Goal: Transaction & Acquisition: Purchase product/service

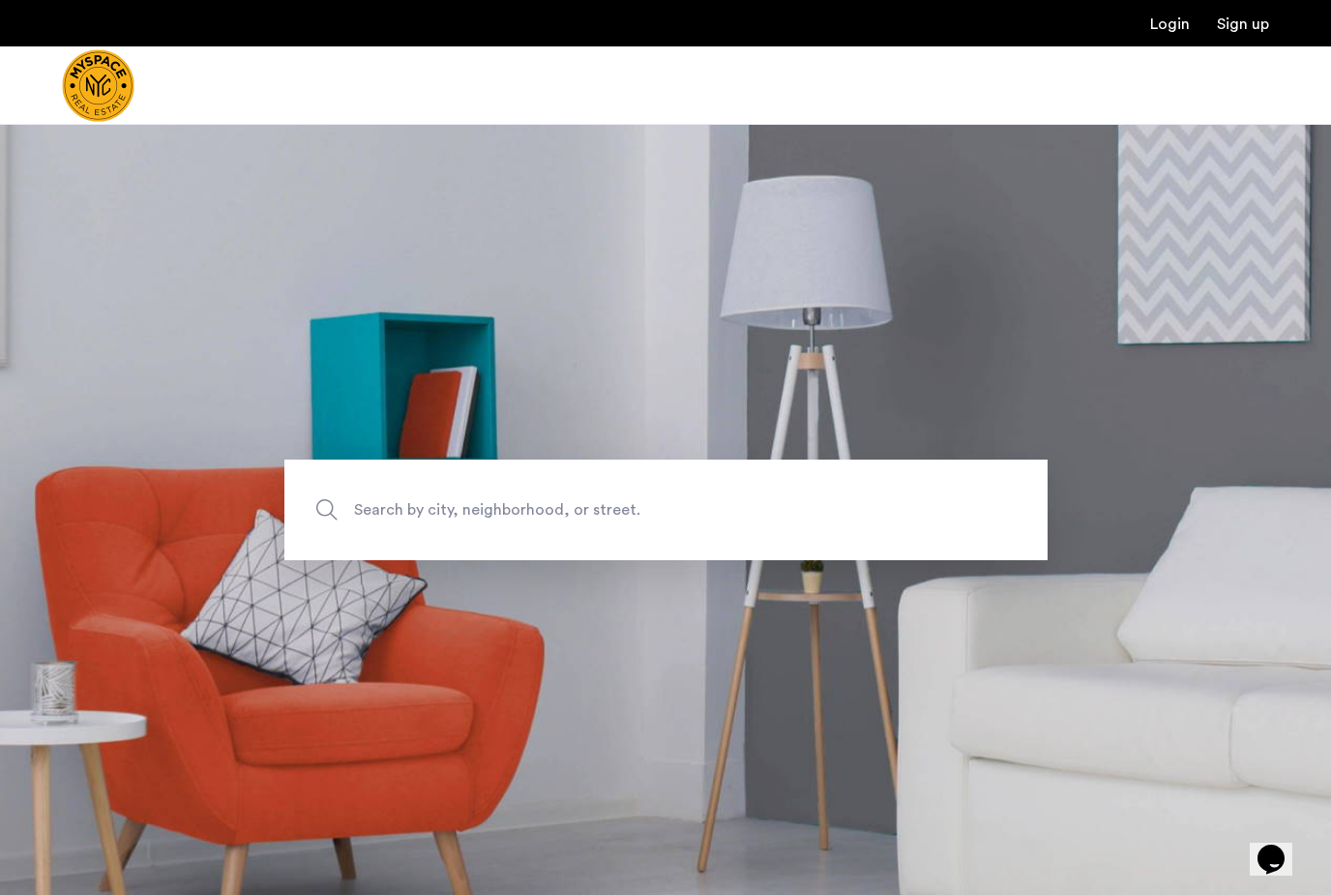
click at [787, 522] on span "Search by city, neighborhood, or street." at bounding box center [621, 509] width 534 height 26
click at [787, 546] on input "Search by city, neighborhood, or street." at bounding box center [665, 509] width 763 height 101
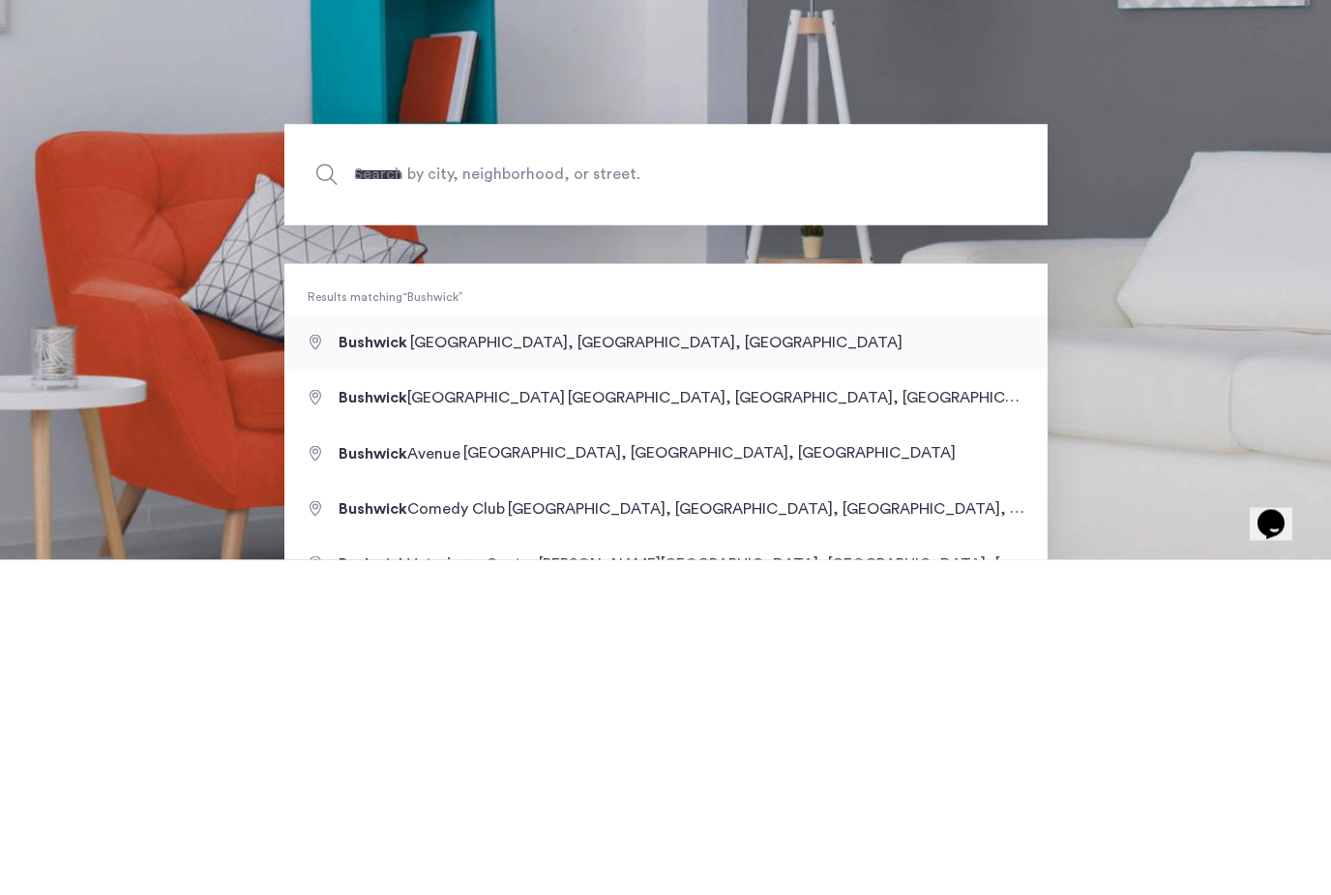
type input "**********"
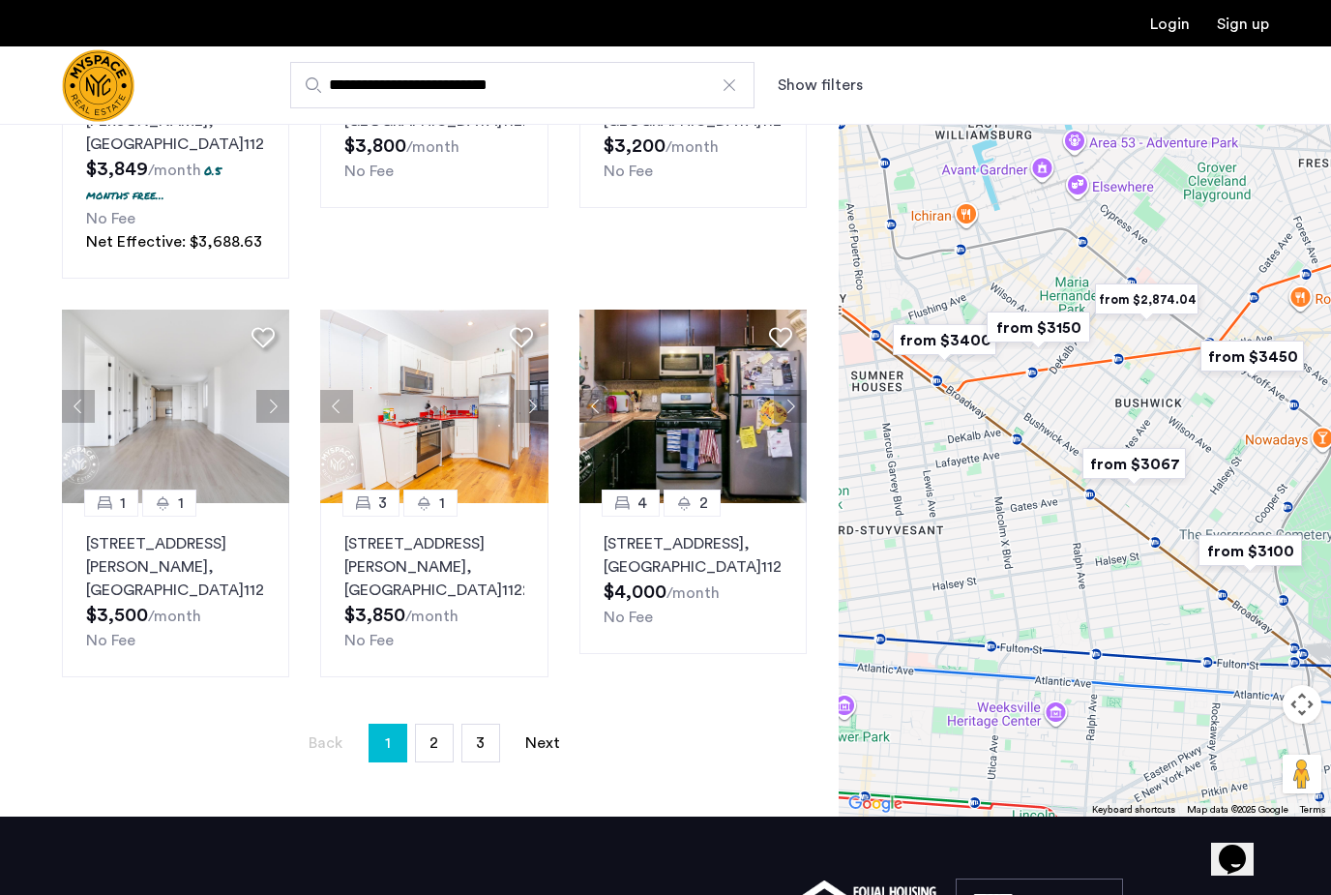
scroll to position [1259, 0]
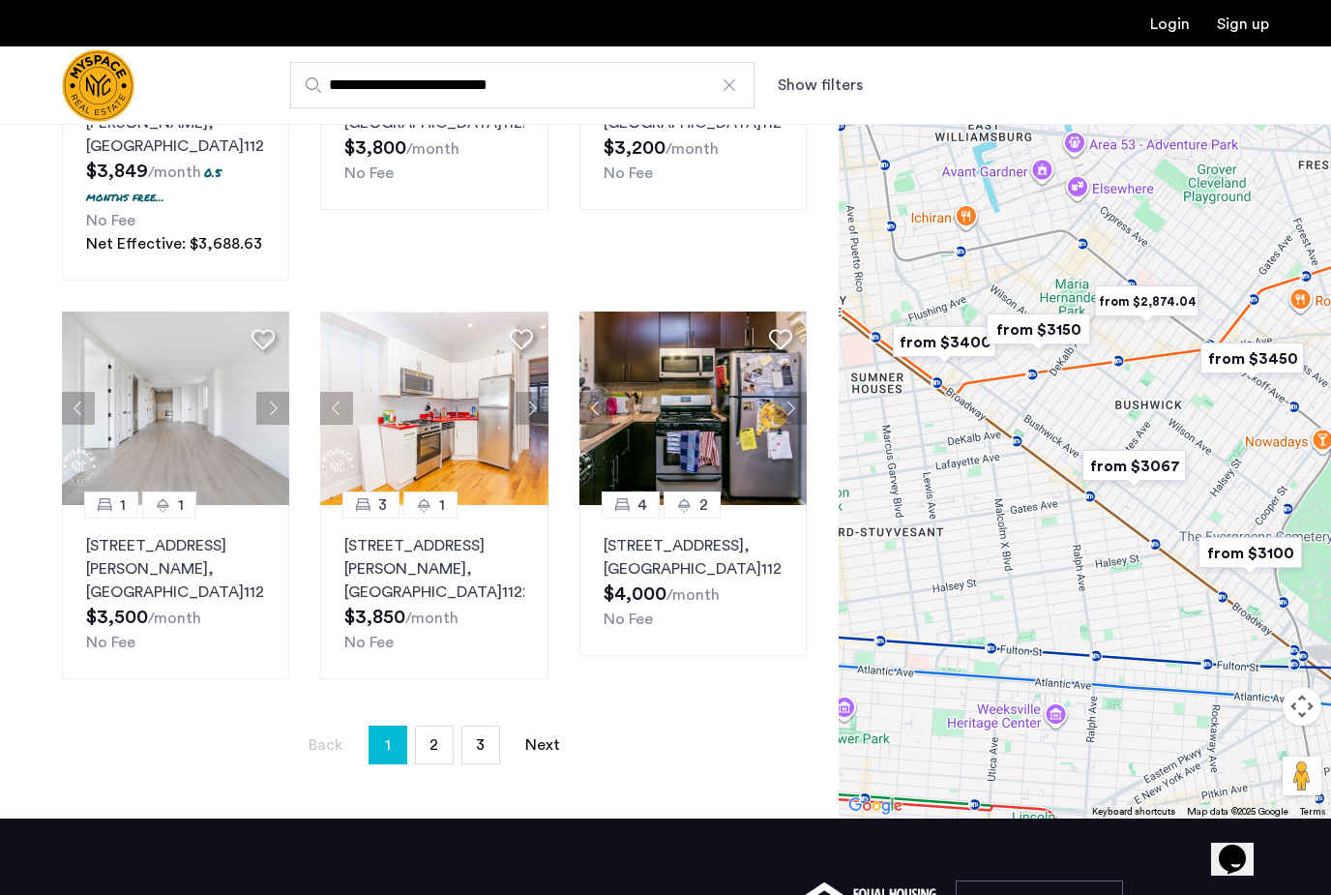
click at [1174, 272] on img "from $2,874.04" at bounding box center [1147, 301] width 134 height 59
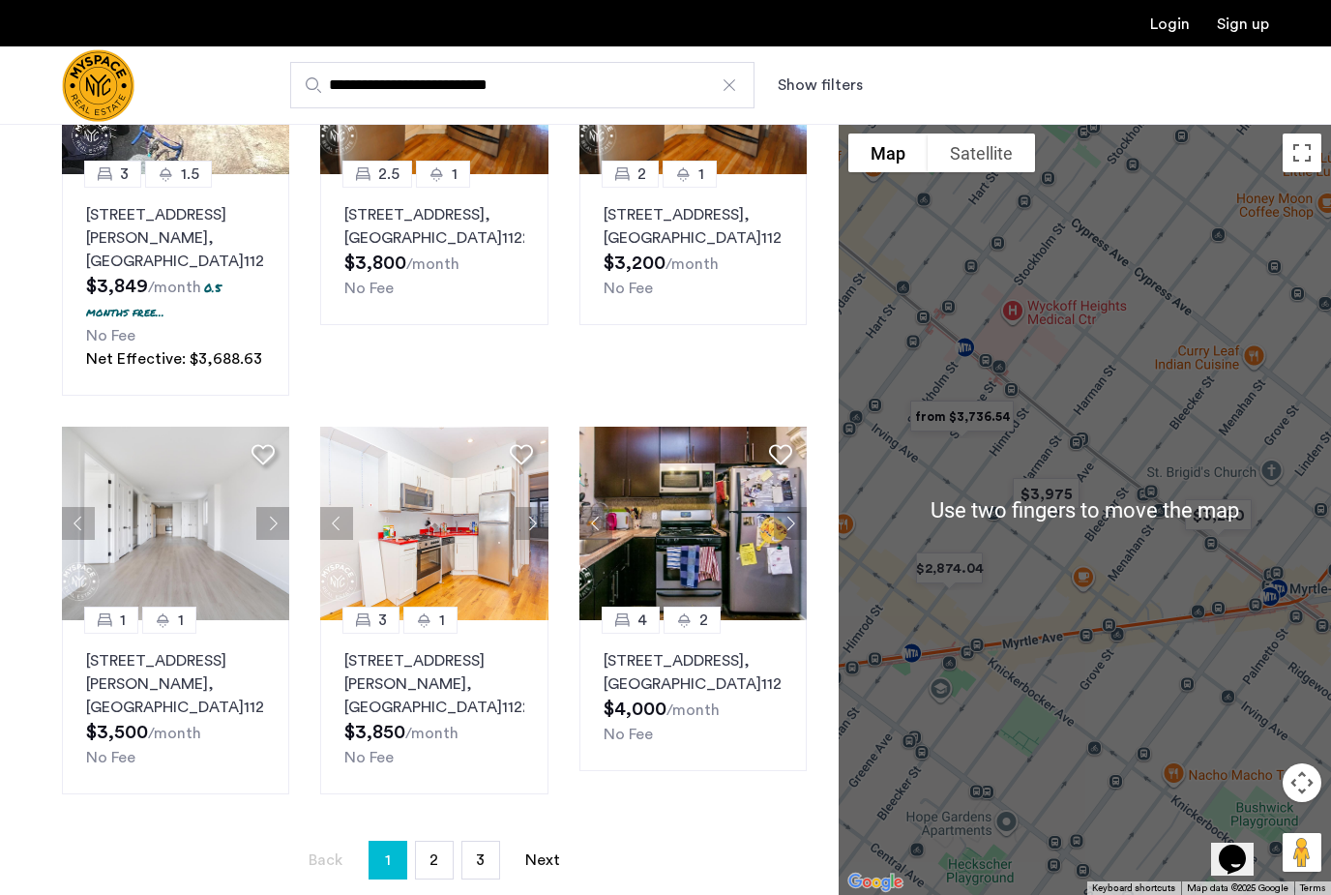
scroll to position [1144, 0]
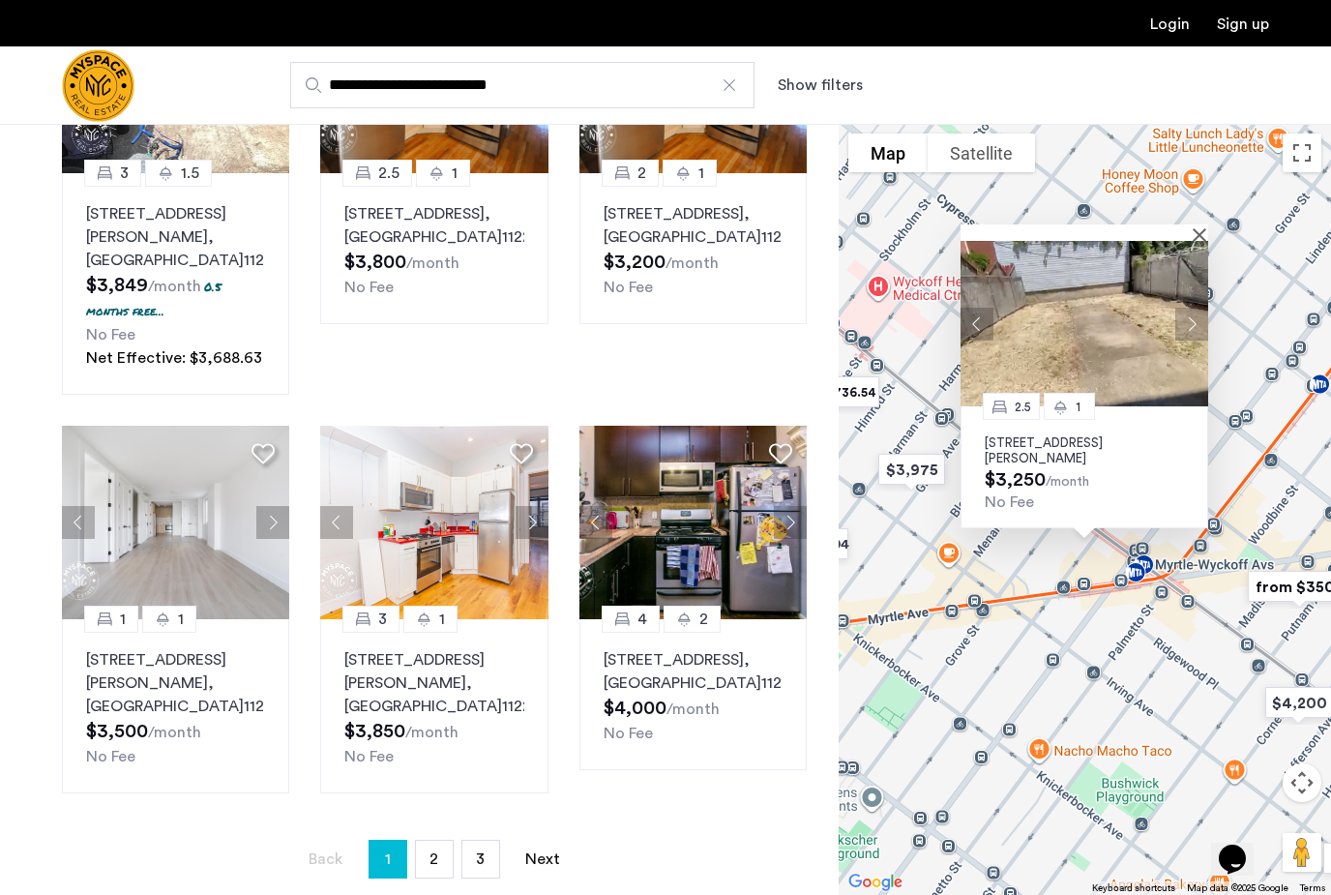
click at [1191, 307] on button "Next apartment" at bounding box center [1191, 323] width 33 height 33
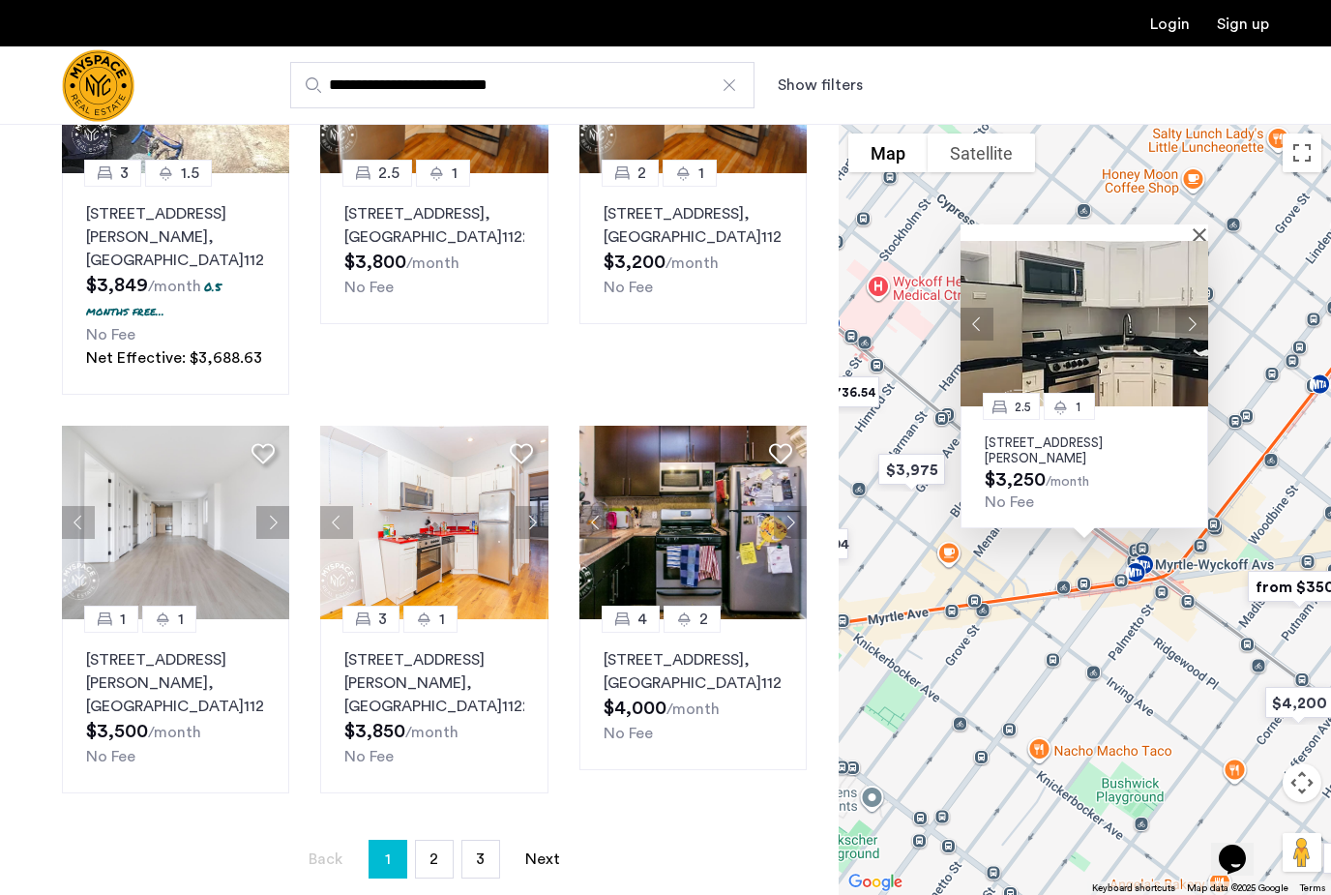
click at [1200, 307] on button "Next apartment" at bounding box center [1191, 323] width 33 height 33
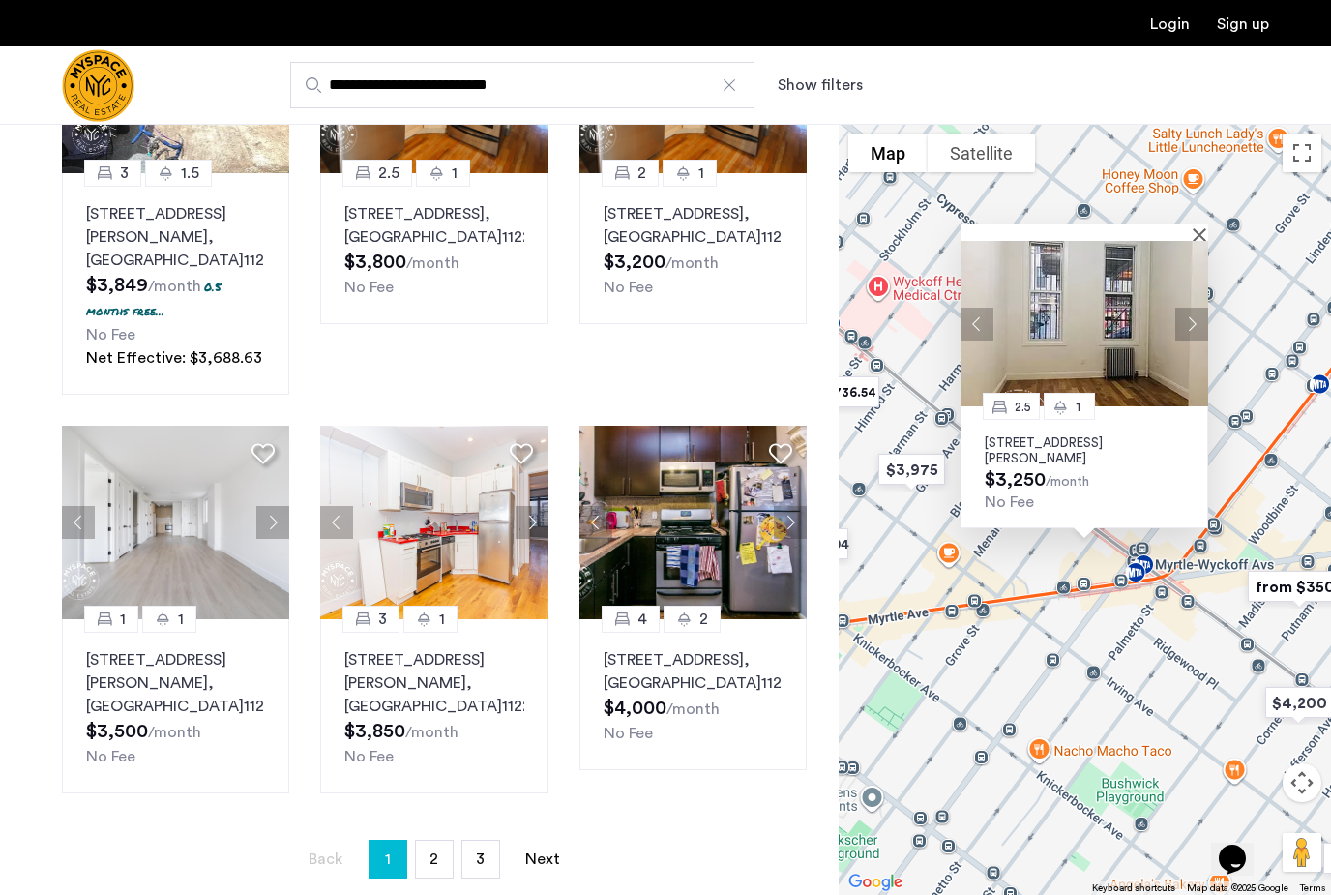
click at [1200, 307] on button "Next apartment" at bounding box center [1191, 323] width 33 height 33
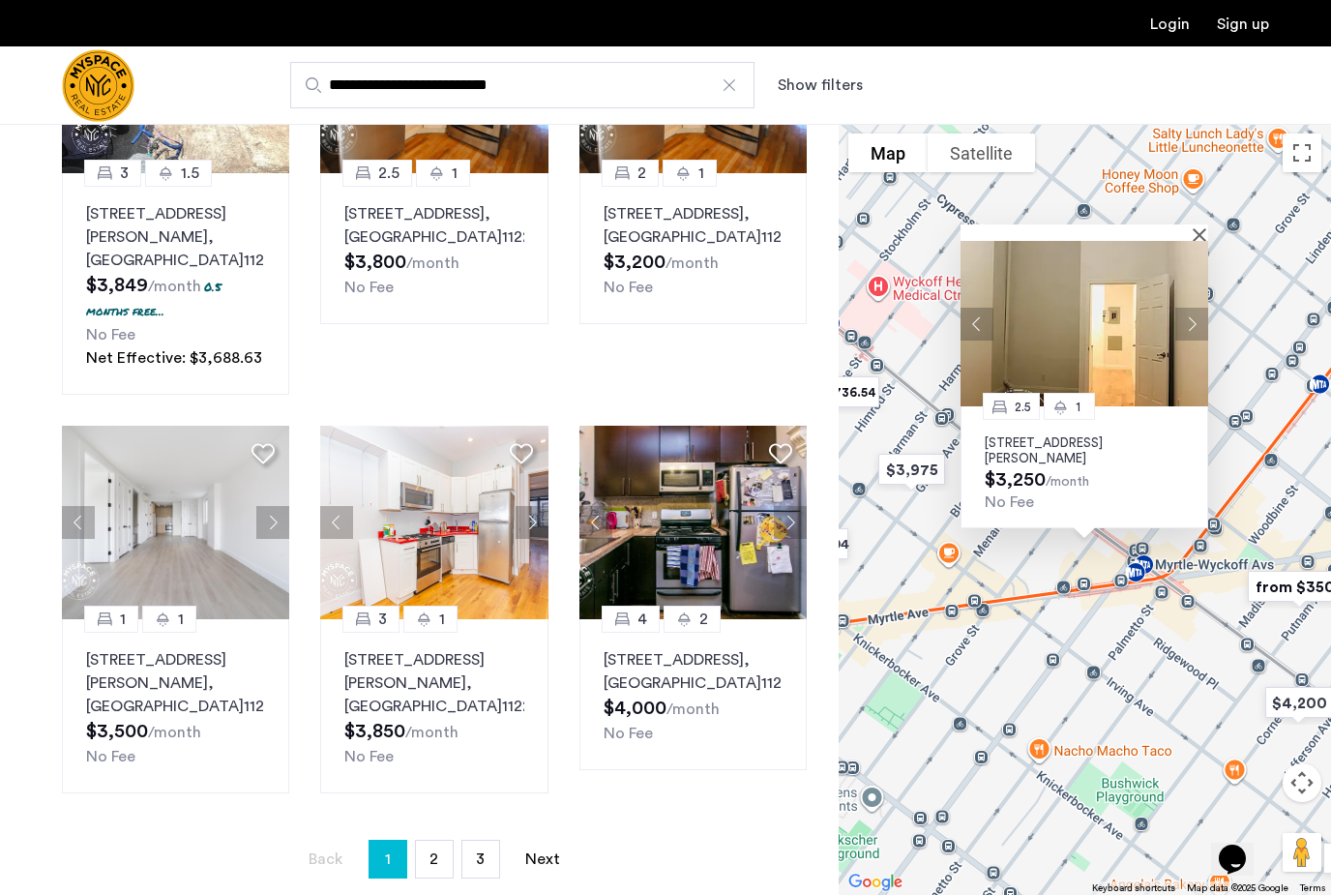
click at [1193, 309] on button "Next apartment" at bounding box center [1191, 323] width 33 height 33
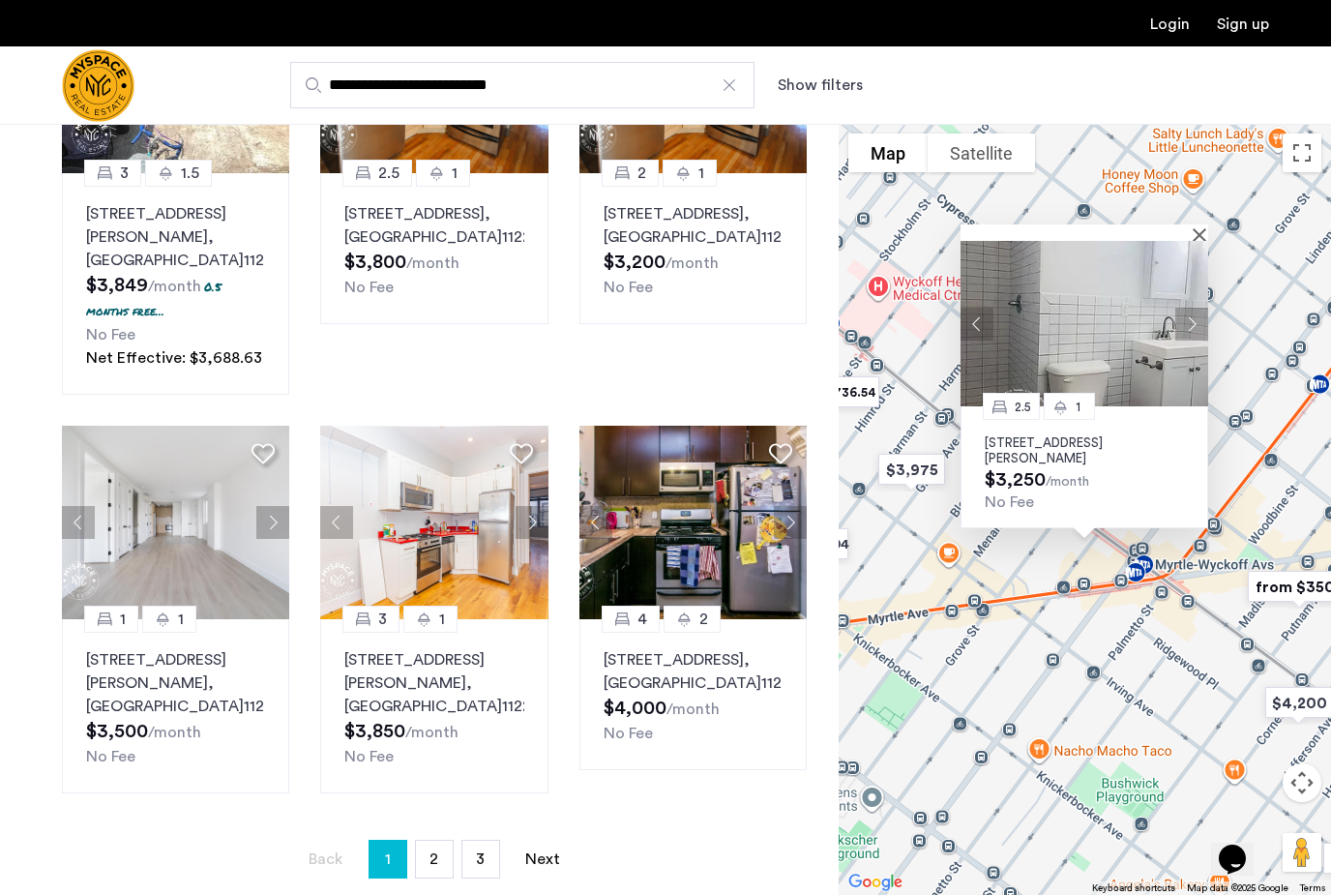
click at [1201, 307] on button "Next apartment" at bounding box center [1191, 323] width 33 height 33
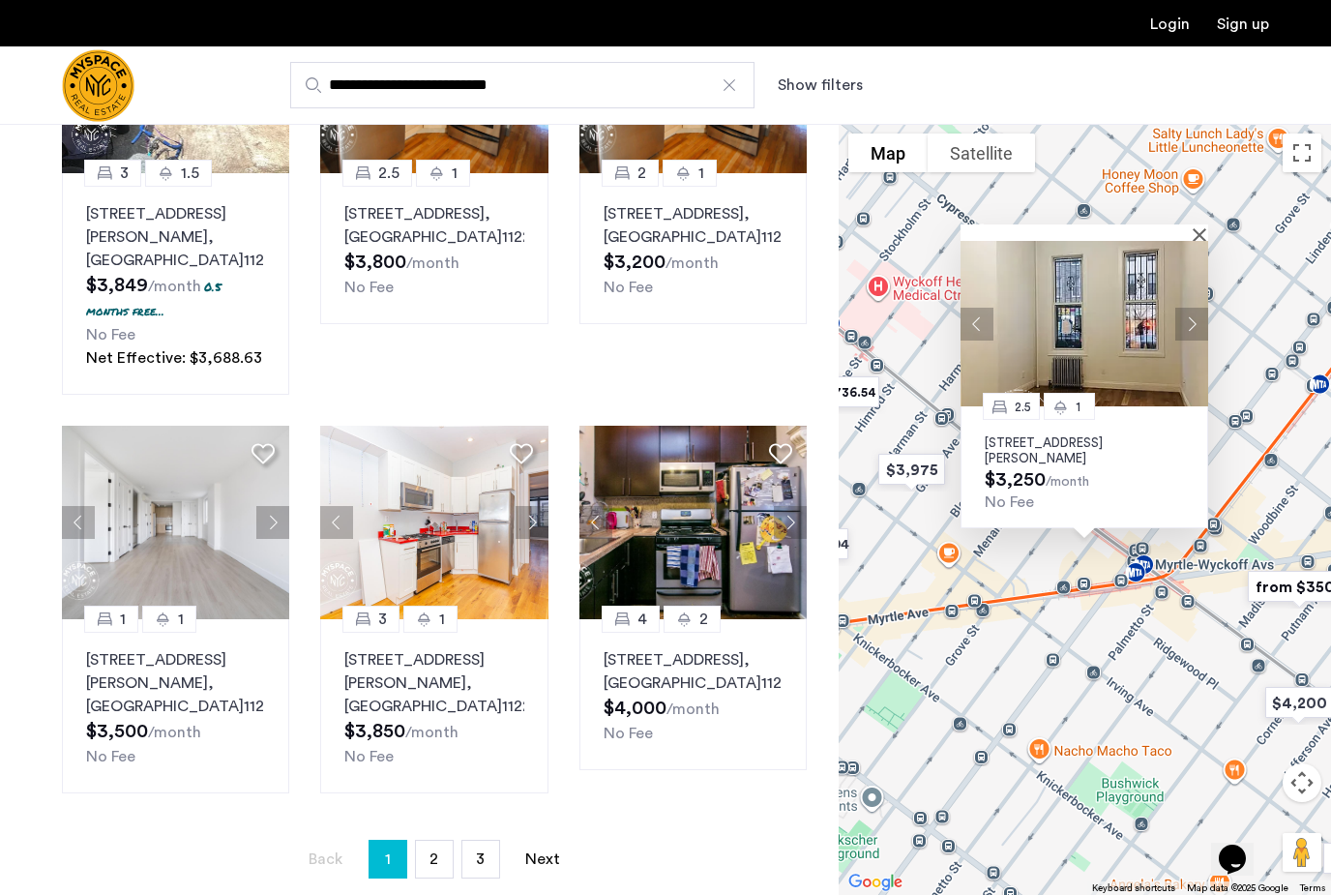
click at [1130, 314] on img at bounding box center [1085, 323] width 248 height 165
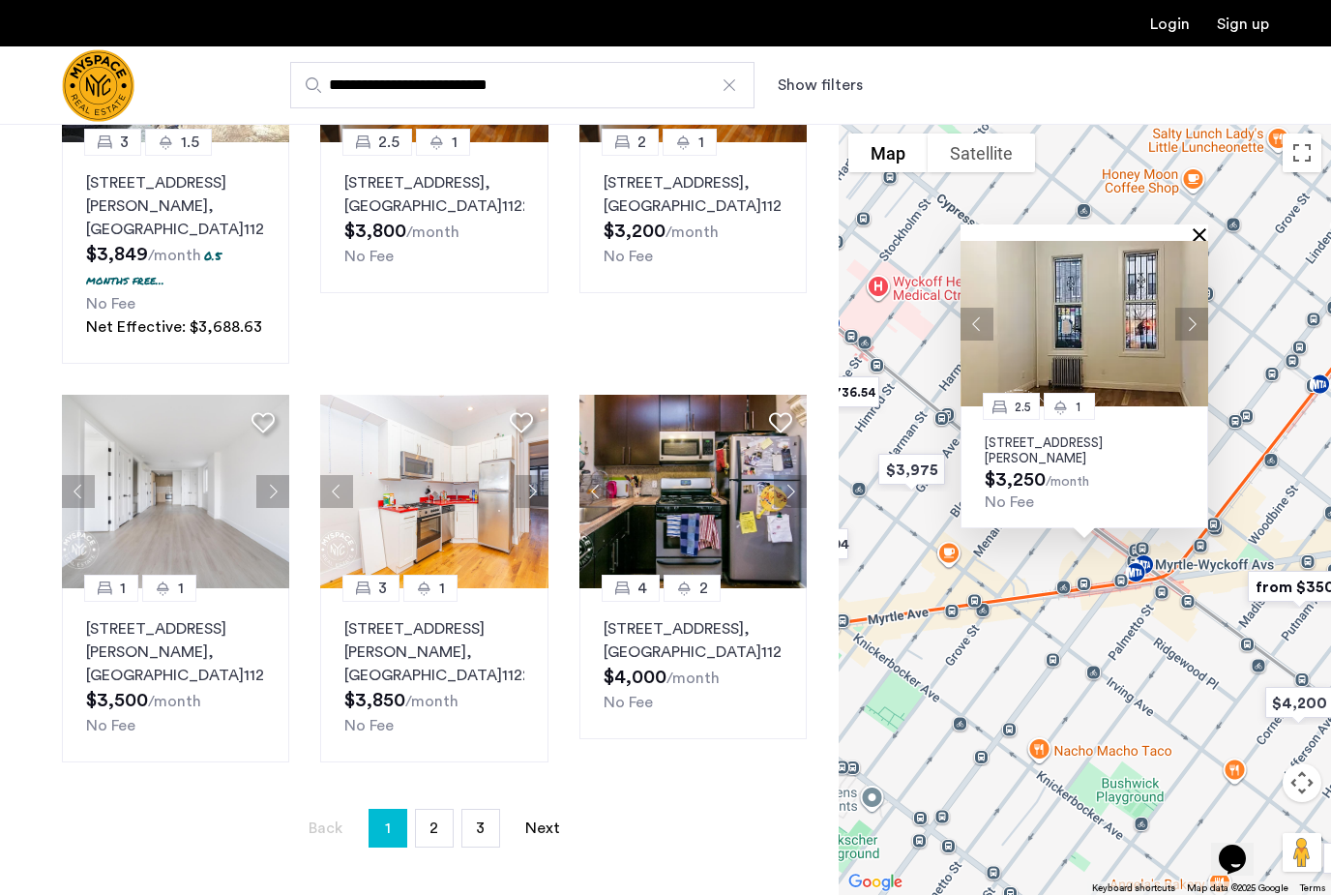
click at [1206, 227] on button "Close" at bounding box center [1204, 234] width 14 height 14
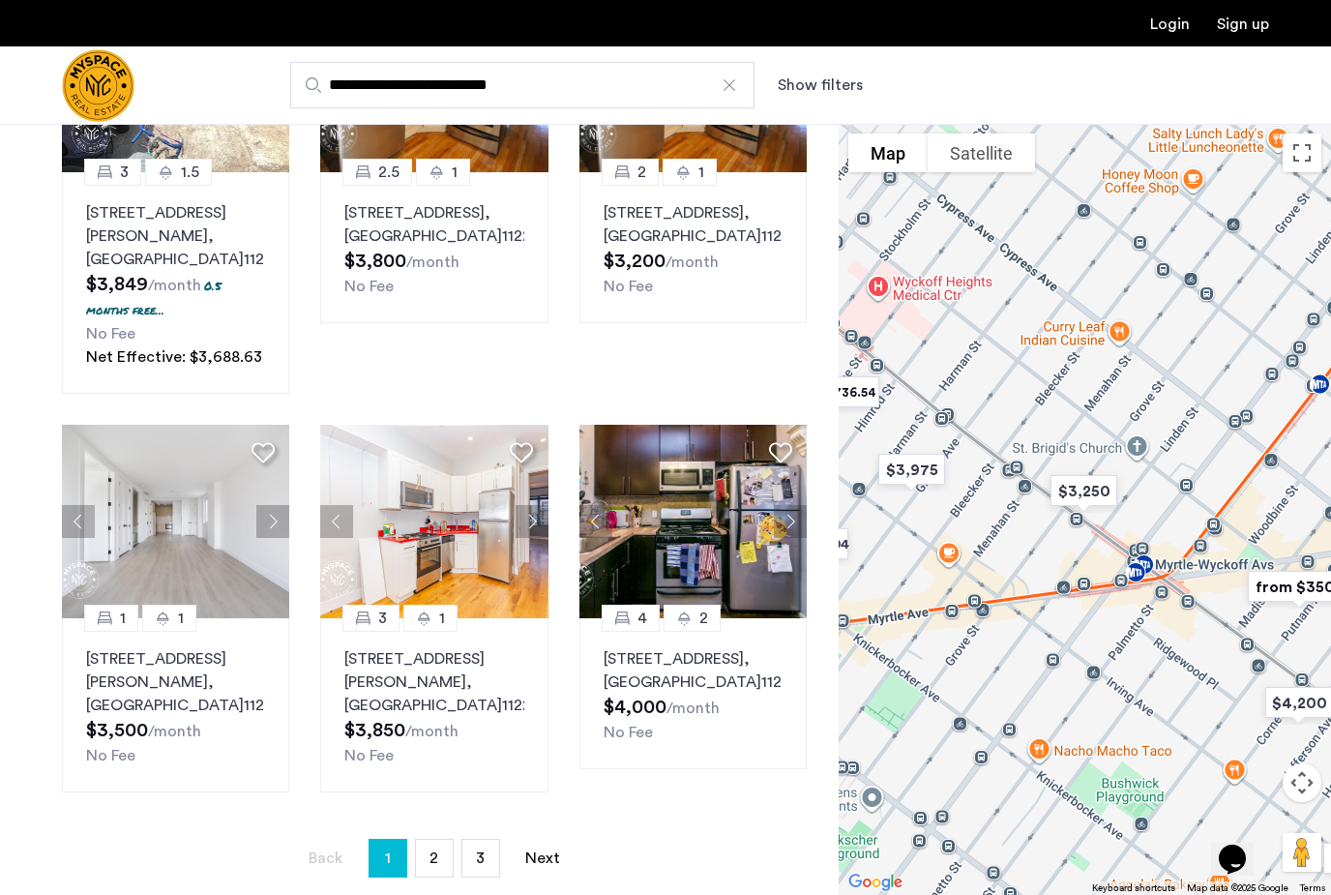
scroll to position [1123, 0]
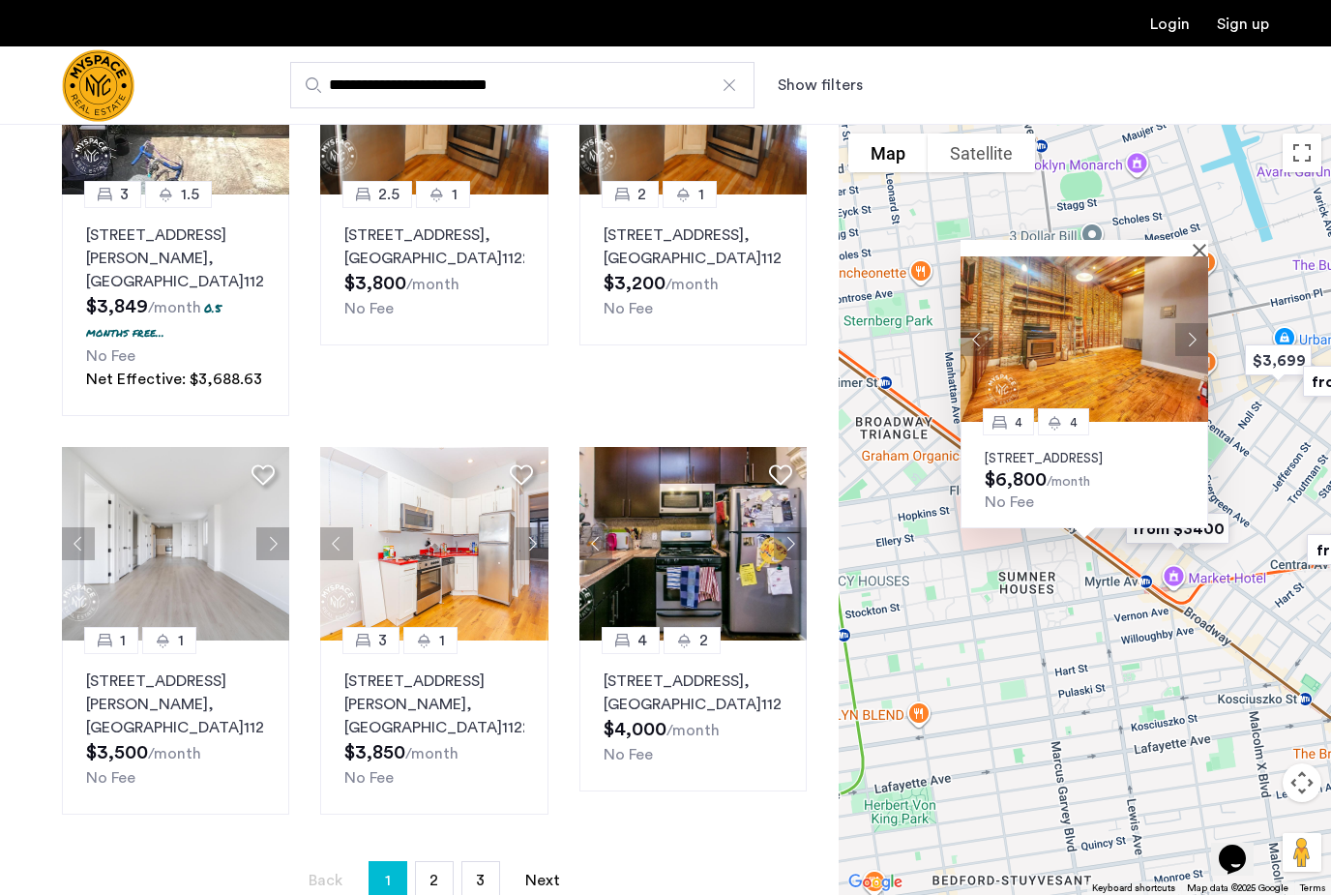
click at [1199, 330] on button "Next apartment" at bounding box center [1191, 338] width 33 height 33
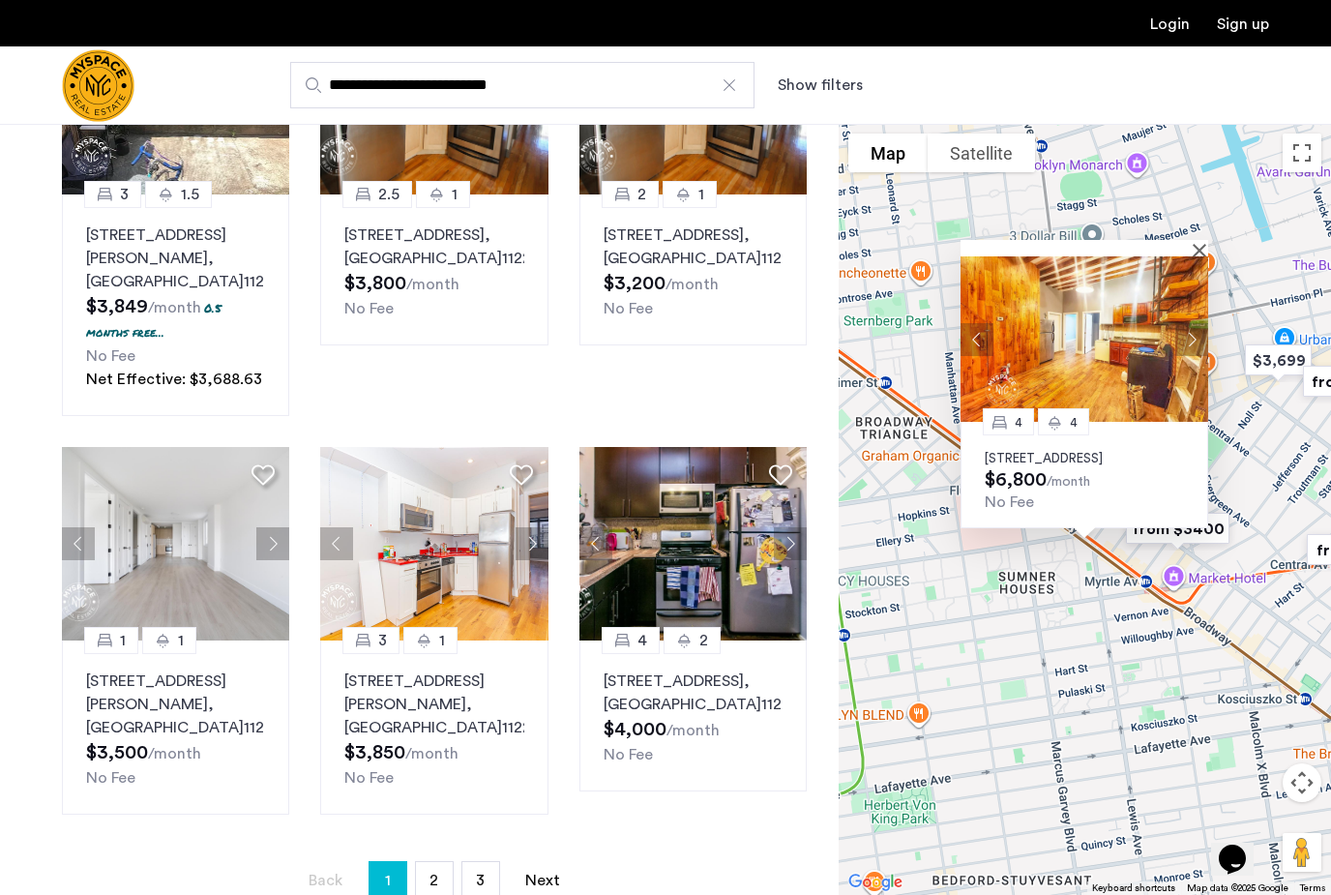
click at [1199, 256] on img at bounding box center [1085, 338] width 248 height 165
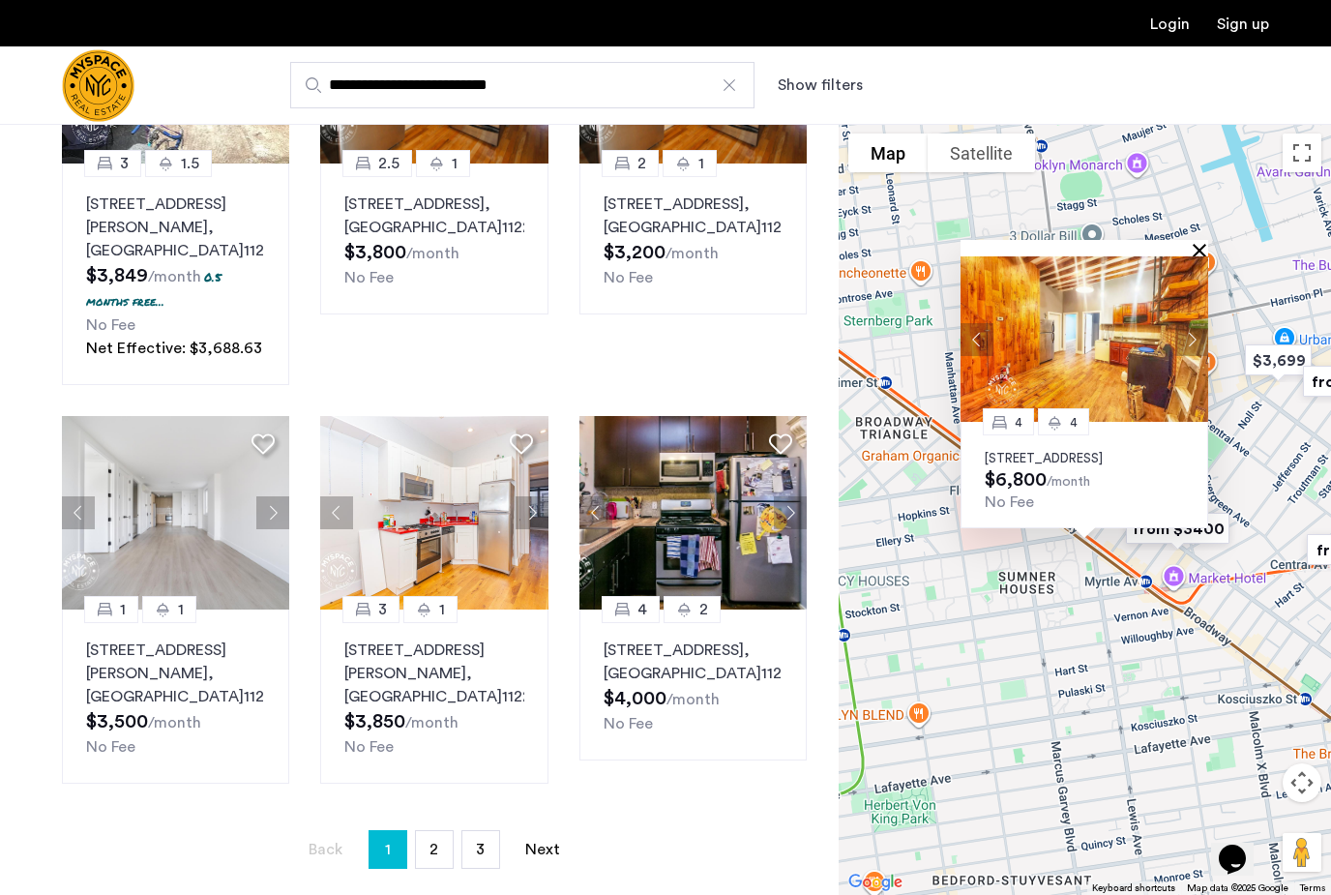
click at [1204, 243] on button "Close" at bounding box center [1204, 250] width 14 height 14
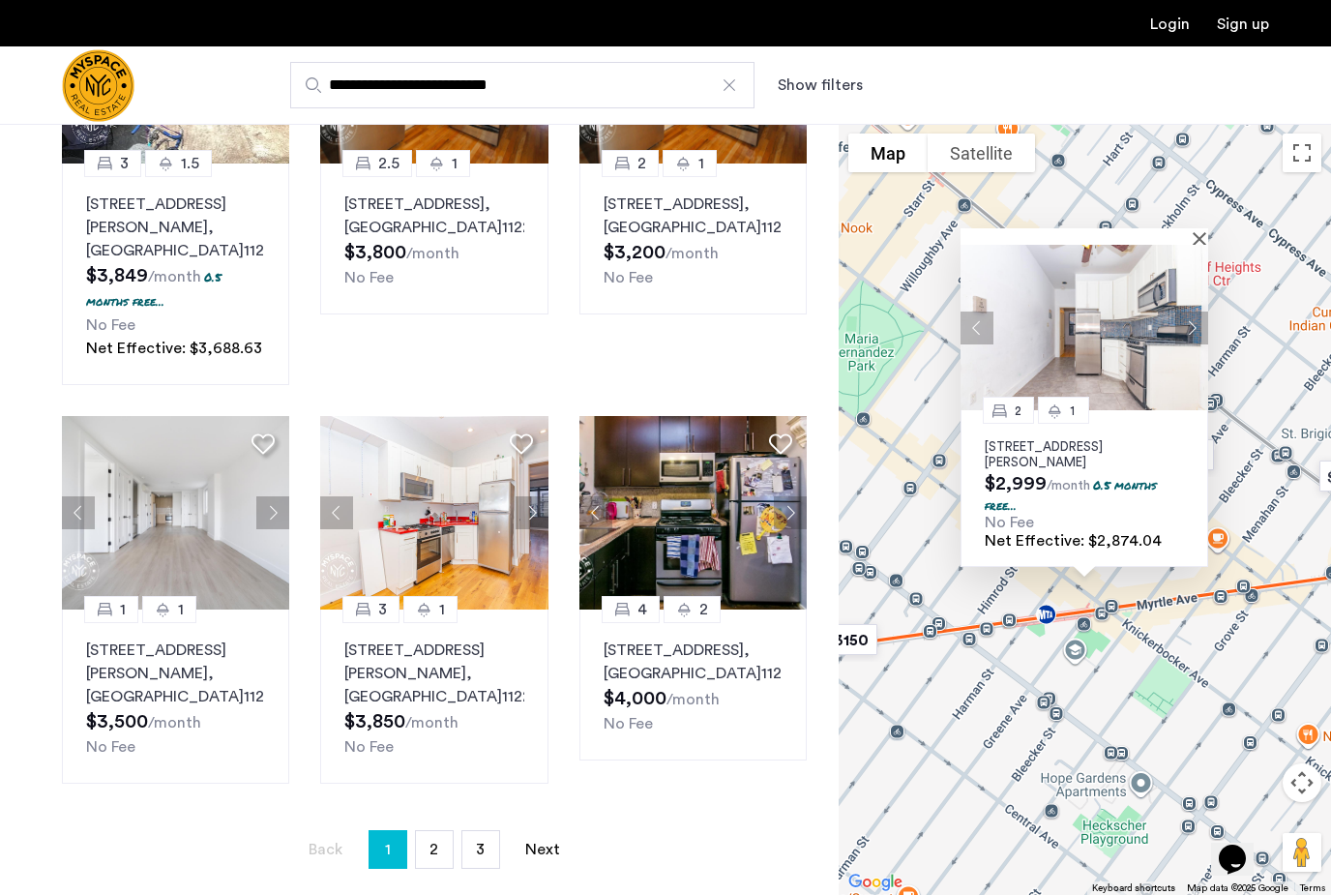
click at [1121, 439] on p "290 Harman St, Unit 1RR, Brooklyn, NY 11237" at bounding box center [1084, 454] width 199 height 31
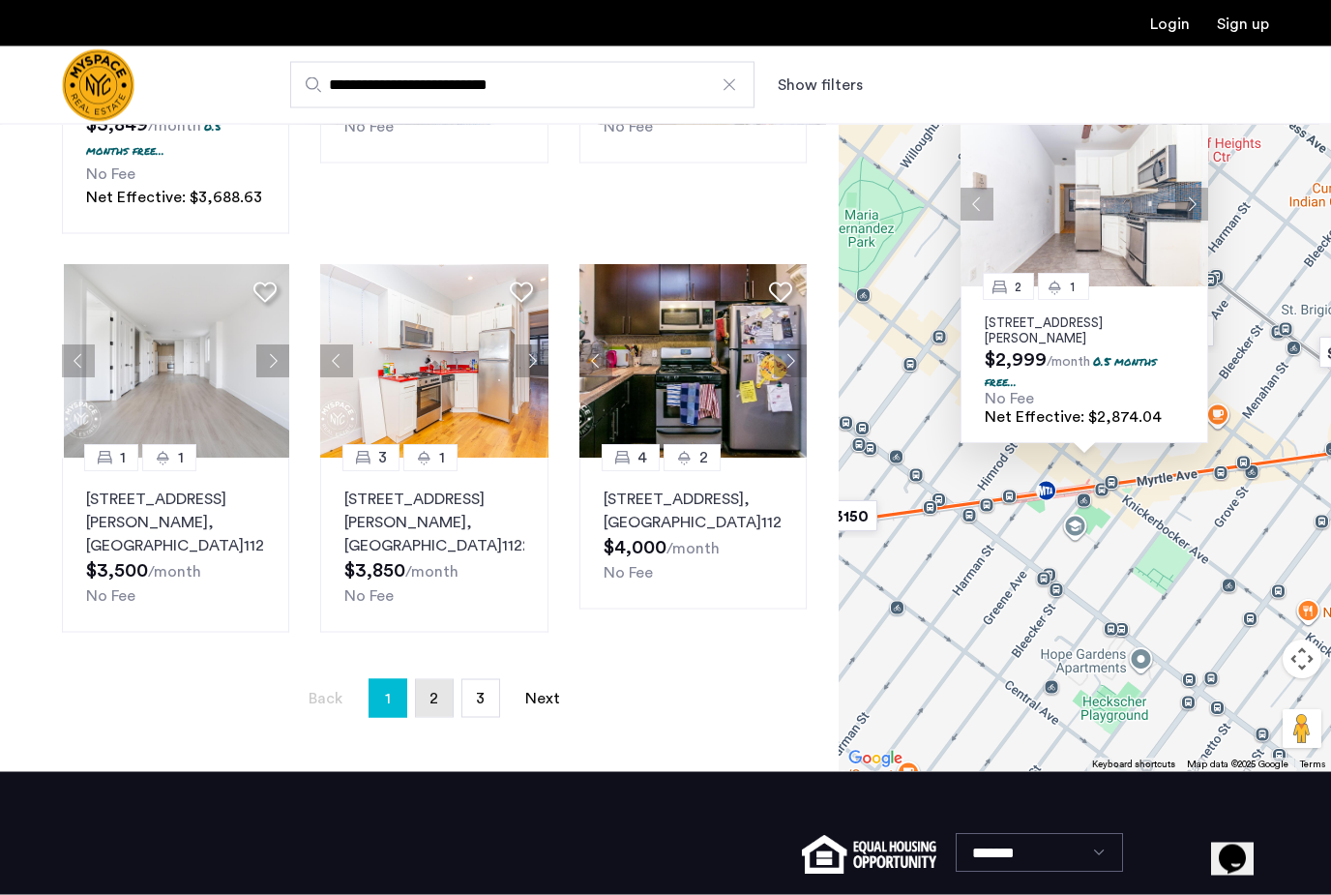
scroll to position [1306, 0]
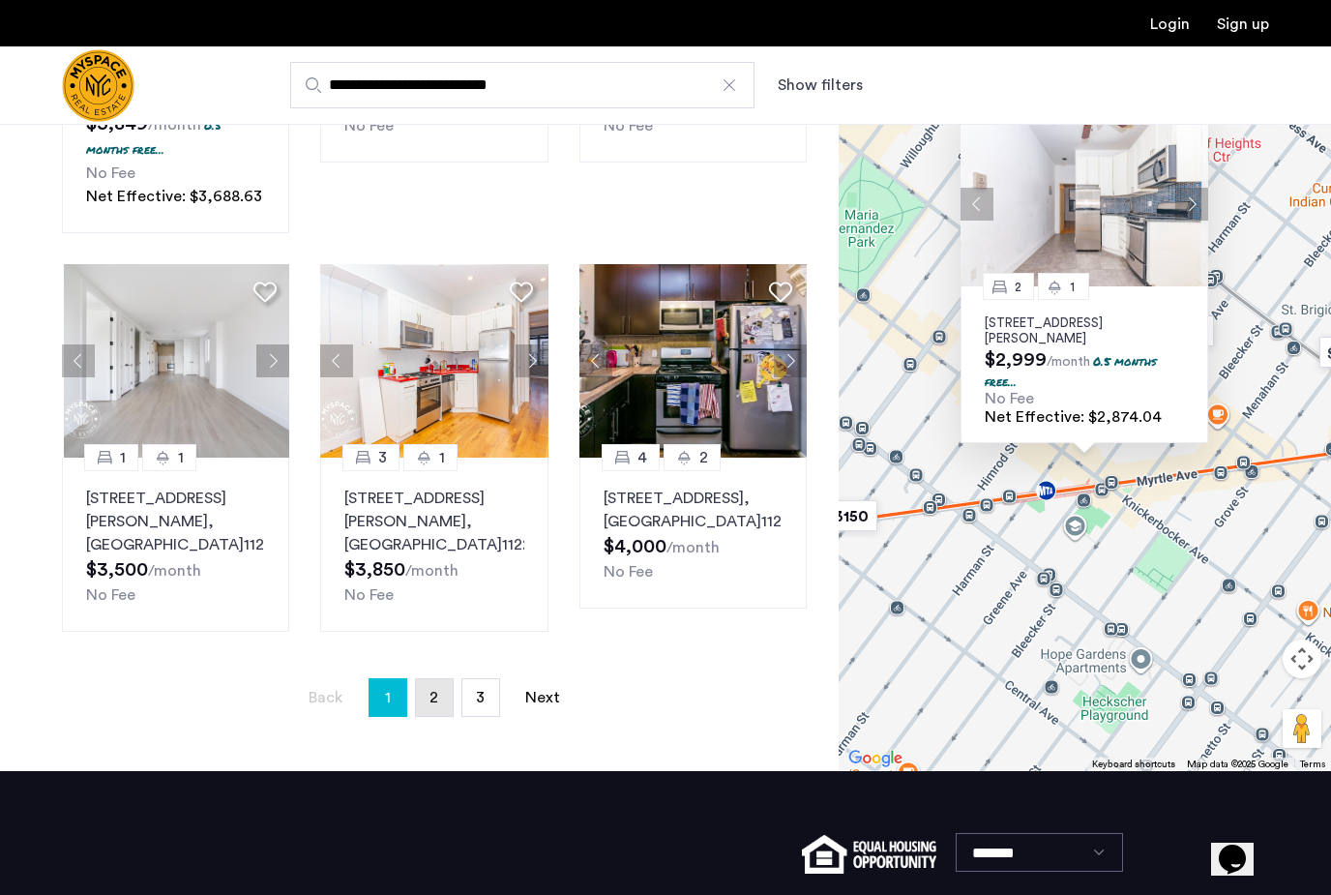
click at [448, 679] on link "page 2" at bounding box center [434, 697] width 37 height 37
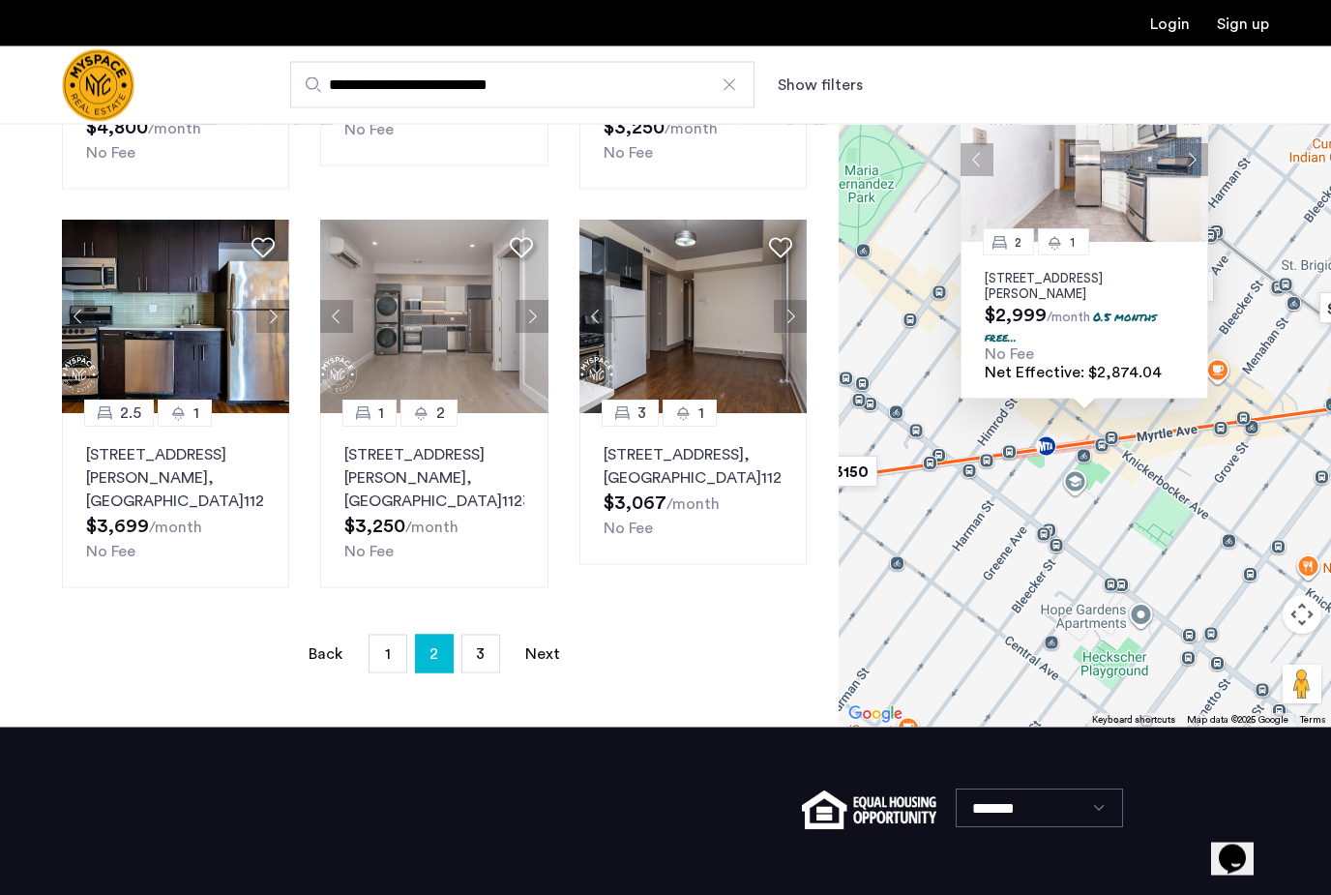
scroll to position [1230, 0]
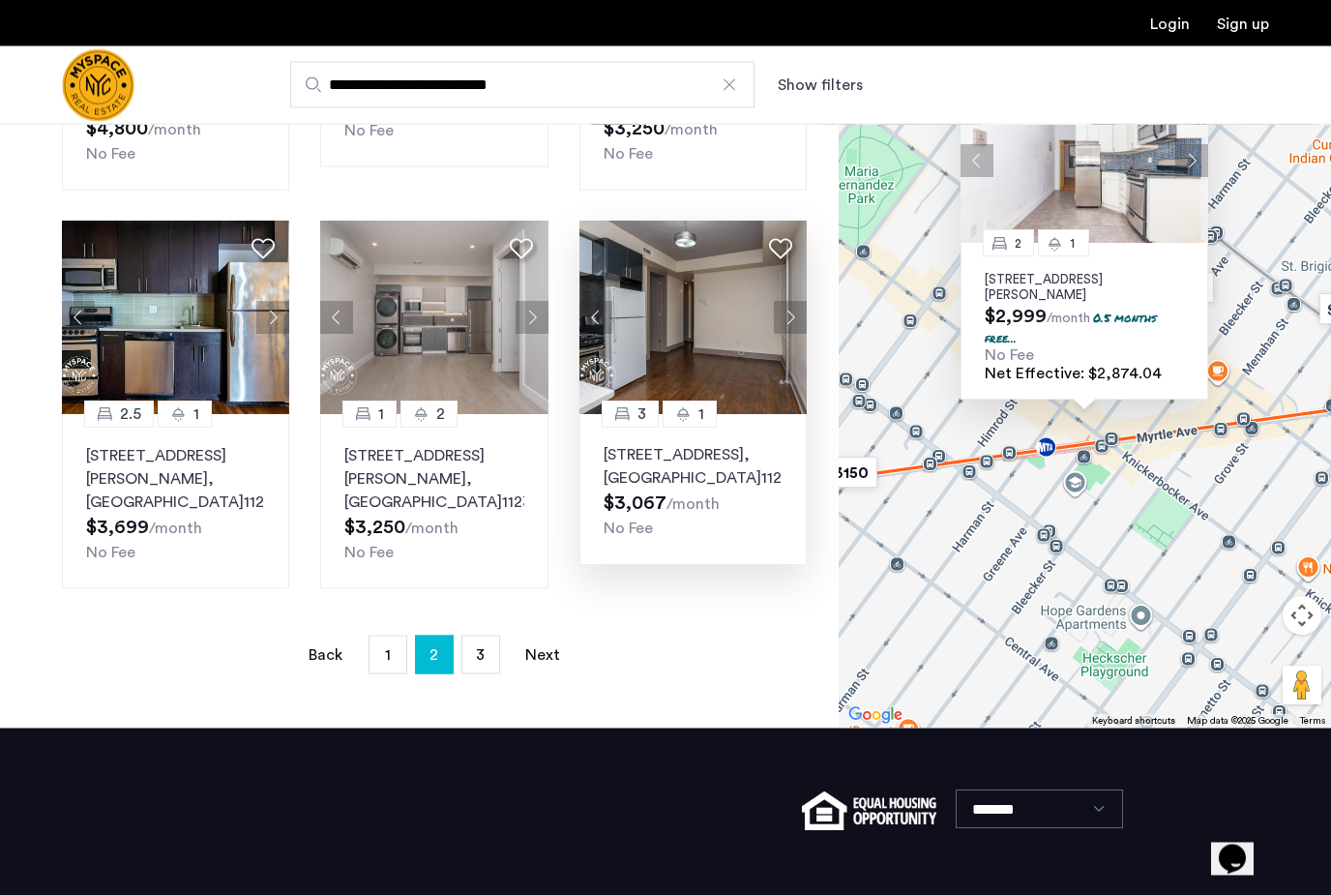
click at [788, 328] on button "Next apartment" at bounding box center [790, 318] width 33 height 33
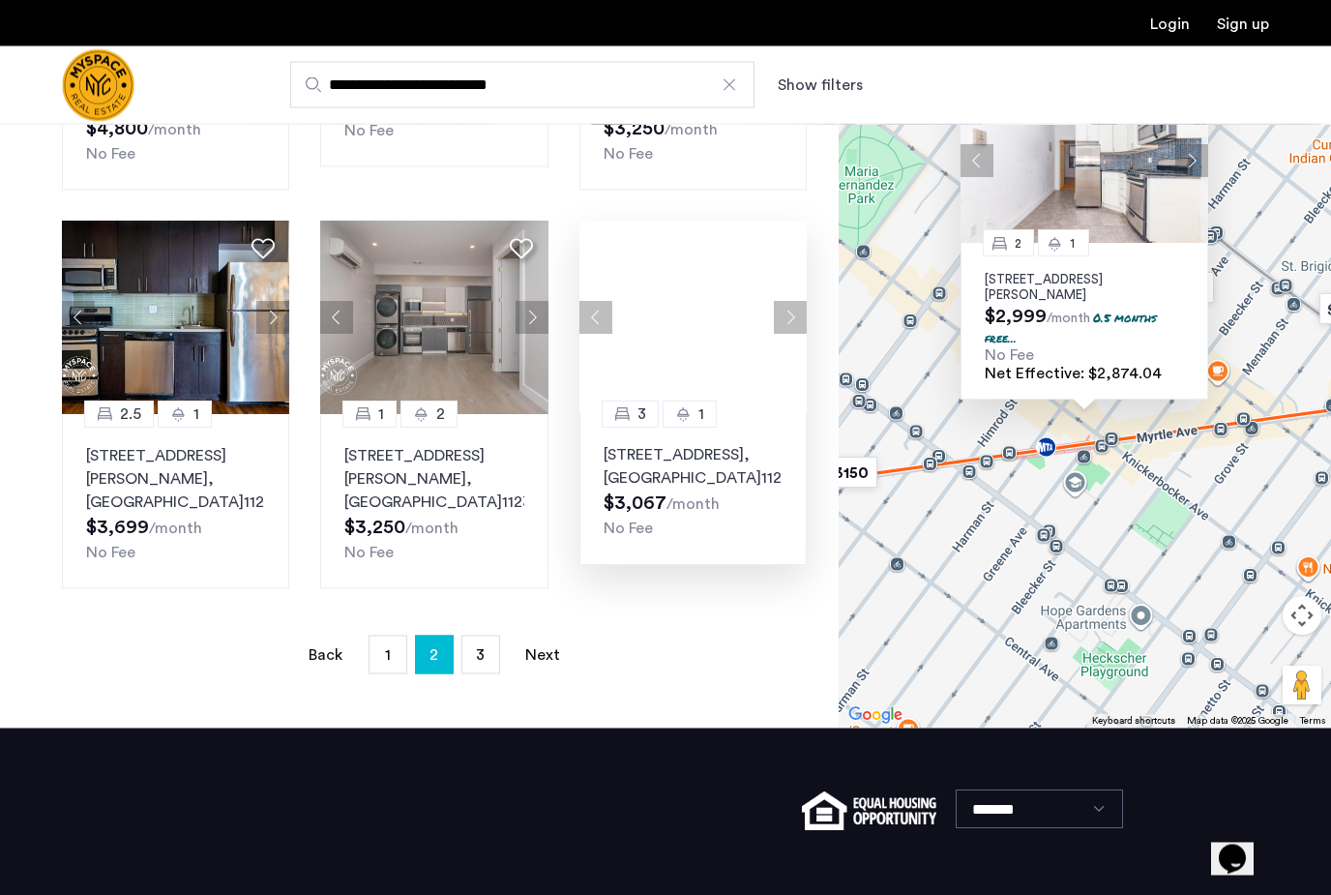
scroll to position [1230, 0]
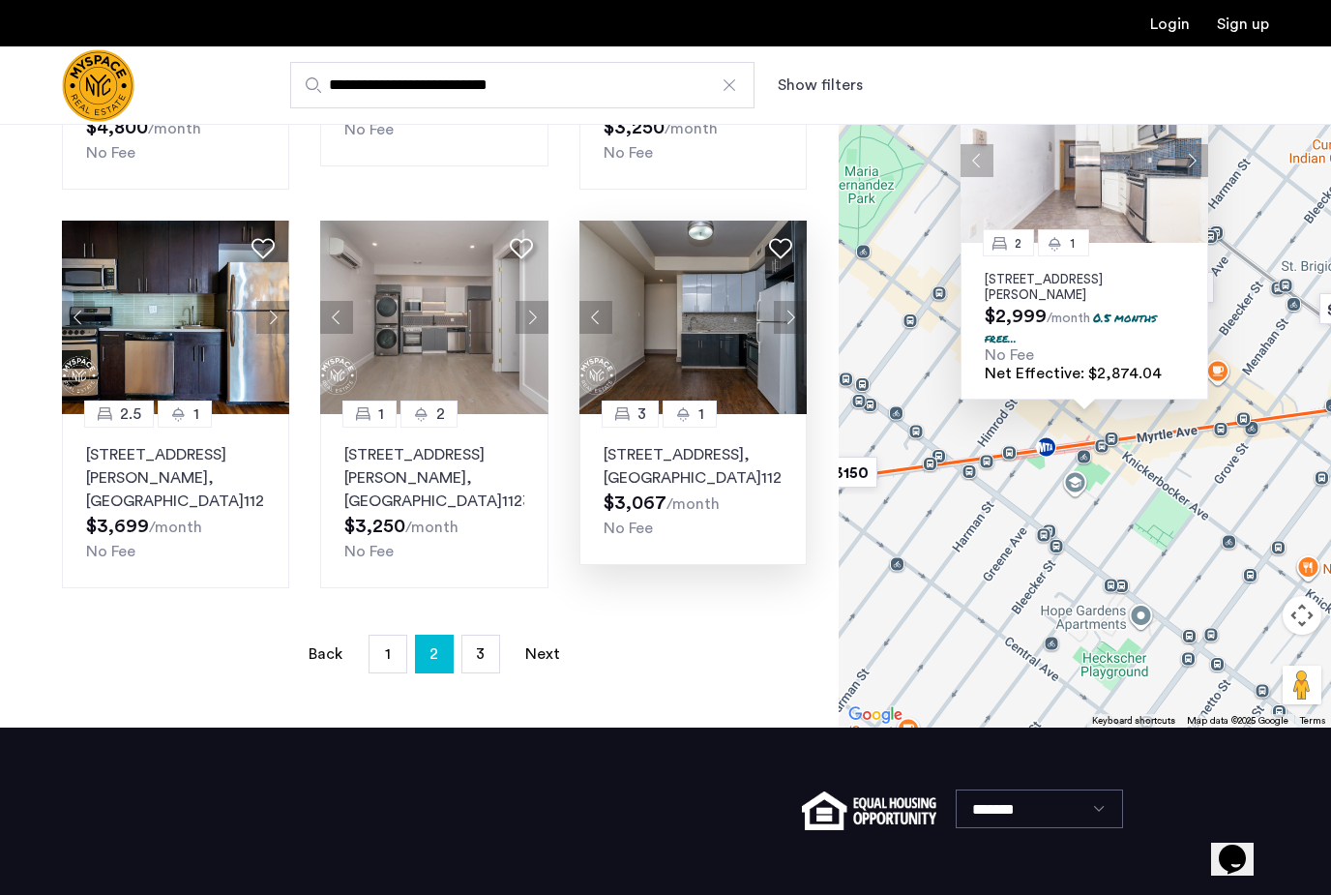
click at [703, 341] on img at bounding box center [693, 317] width 228 height 193
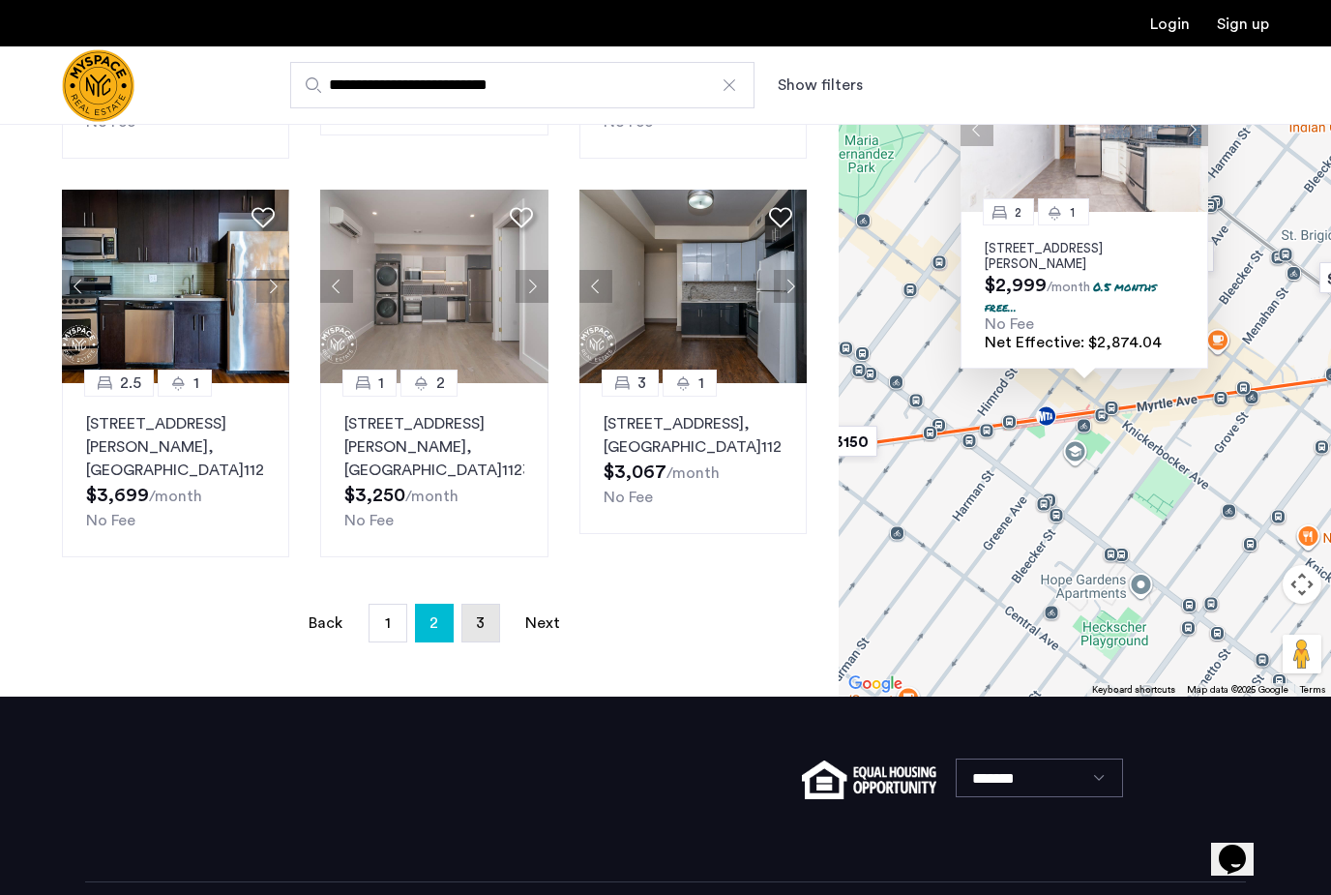
click at [495, 618] on link "page 3" at bounding box center [480, 623] width 37 height 37
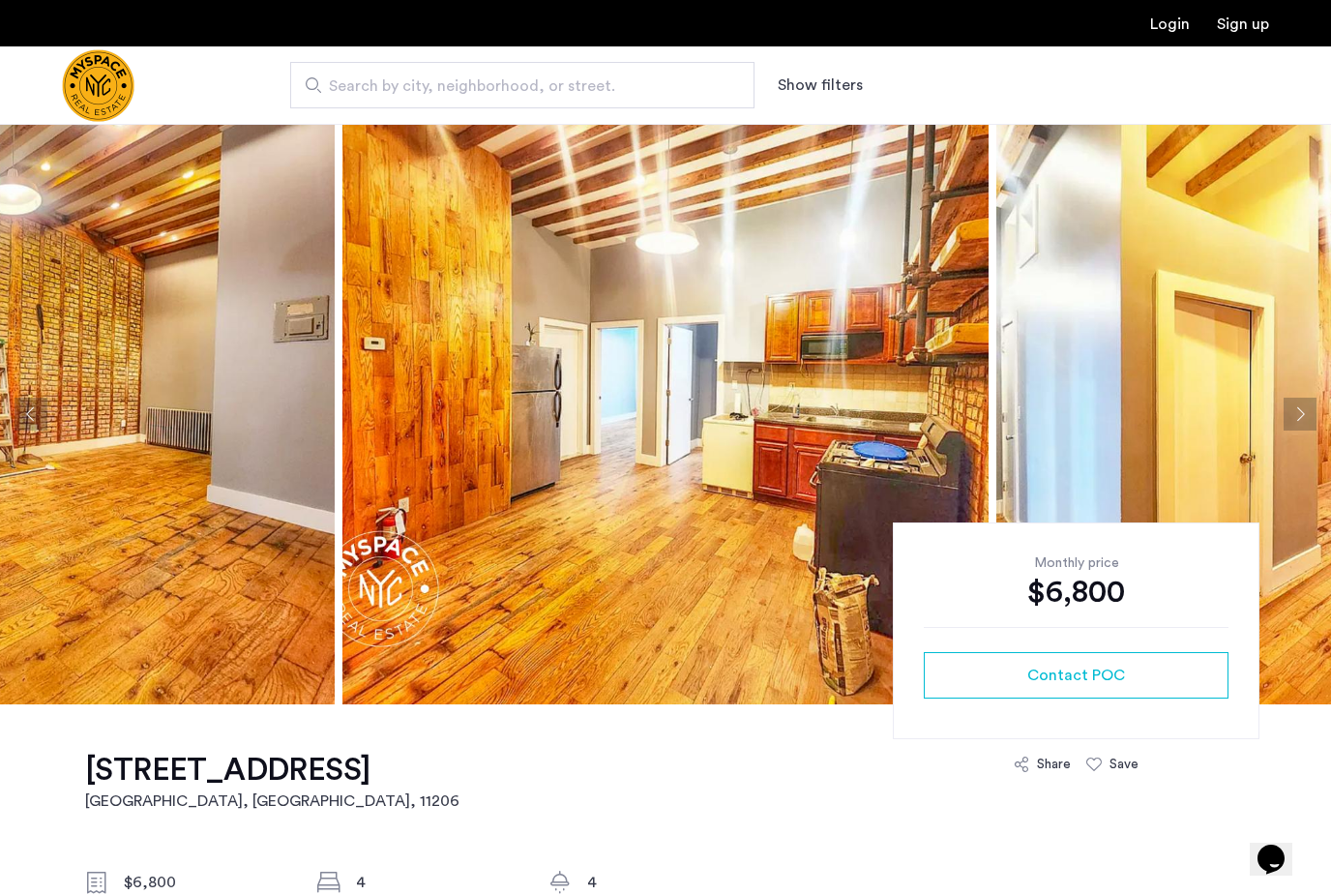
click at [1303, 418] on button "Next apartment" at bounding box center [1300, 414] width 33 height 33
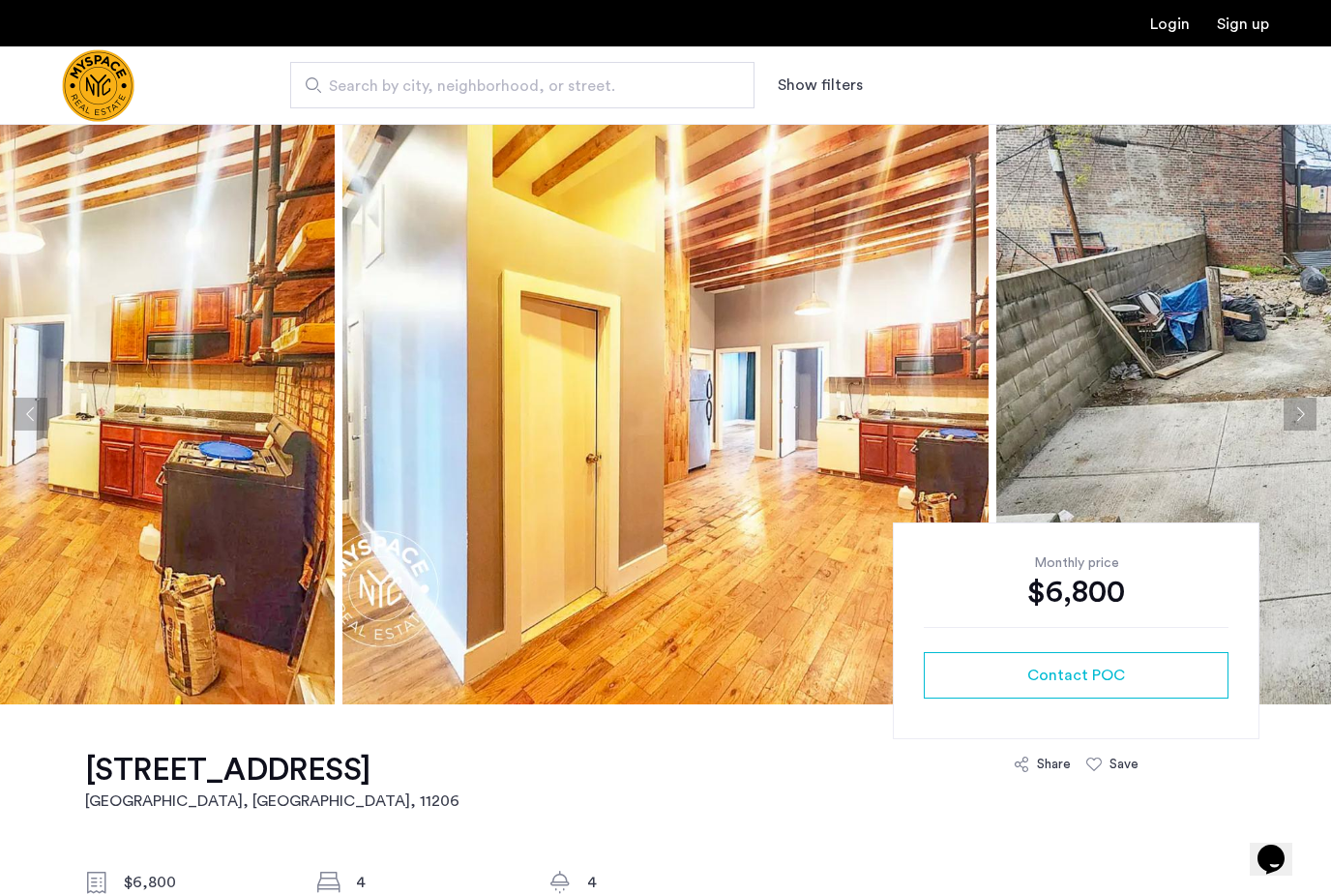
click at [1298, 437] on img at bounding box center [1319, 414] width 646 height 580
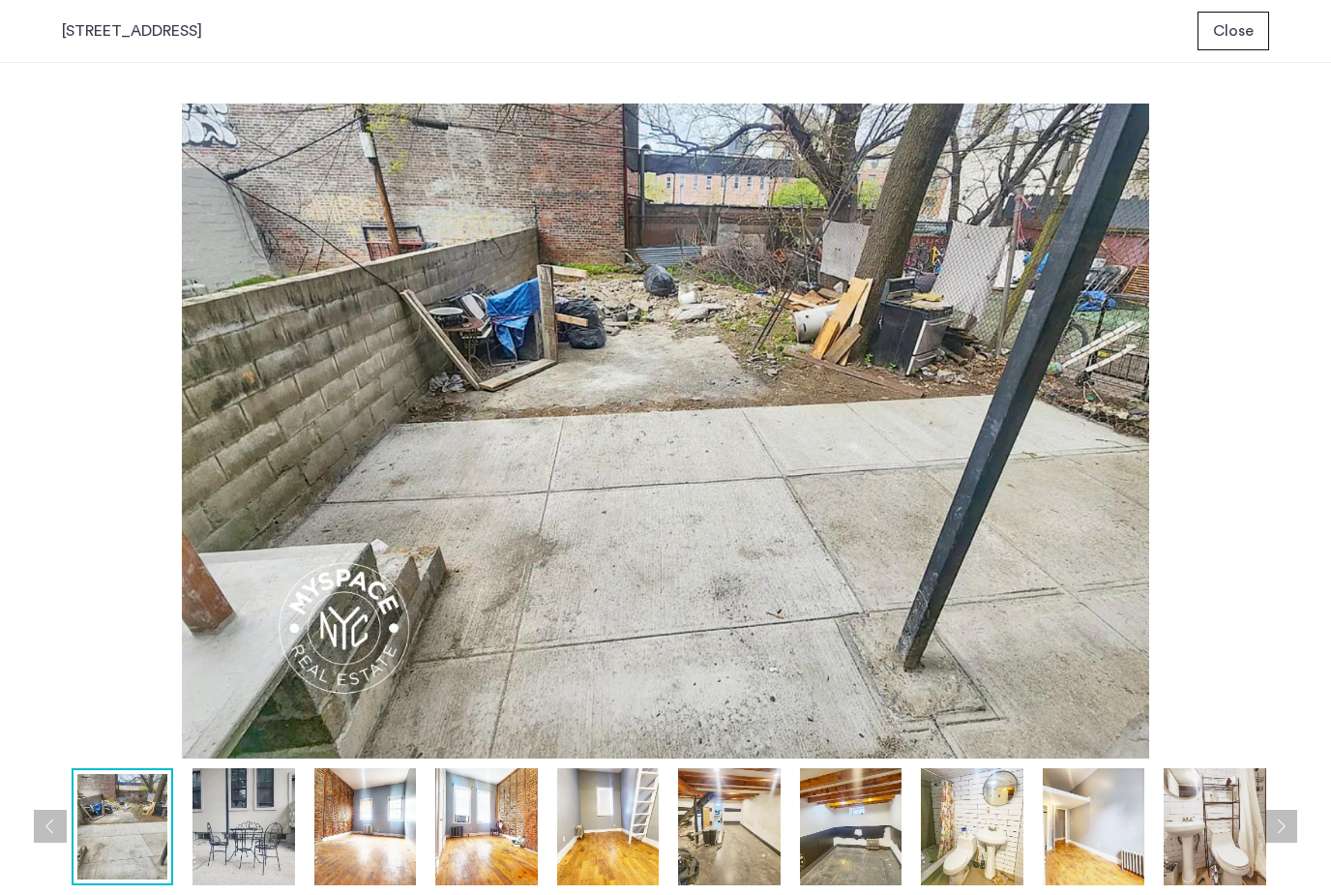
click at [1244, 30] on span "Close" at bounding box center [1233, 30] width 41 height 23
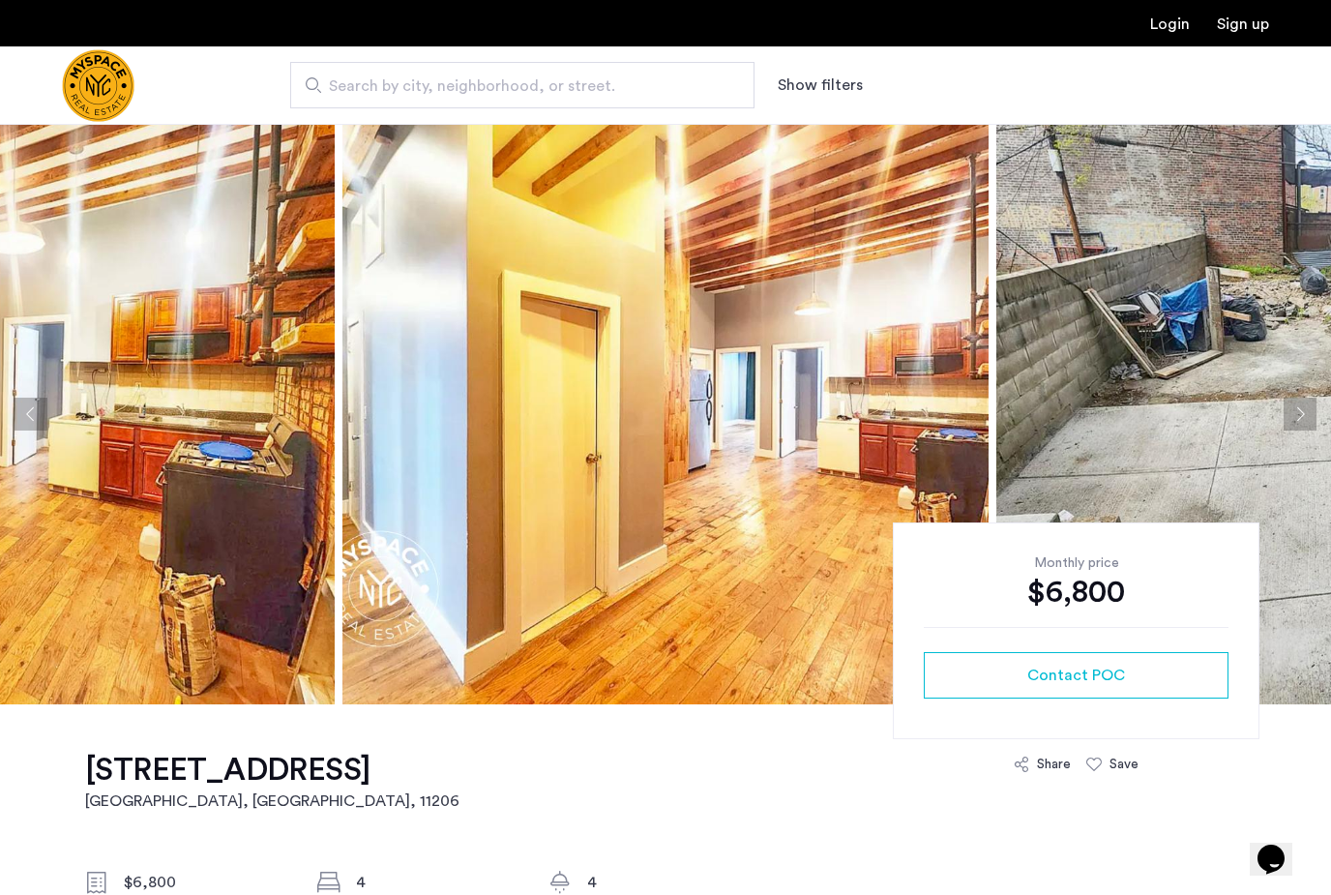
click at [1307, 415] on button "Next apartment" at bounding box center [1300, 414] width 33 height 33
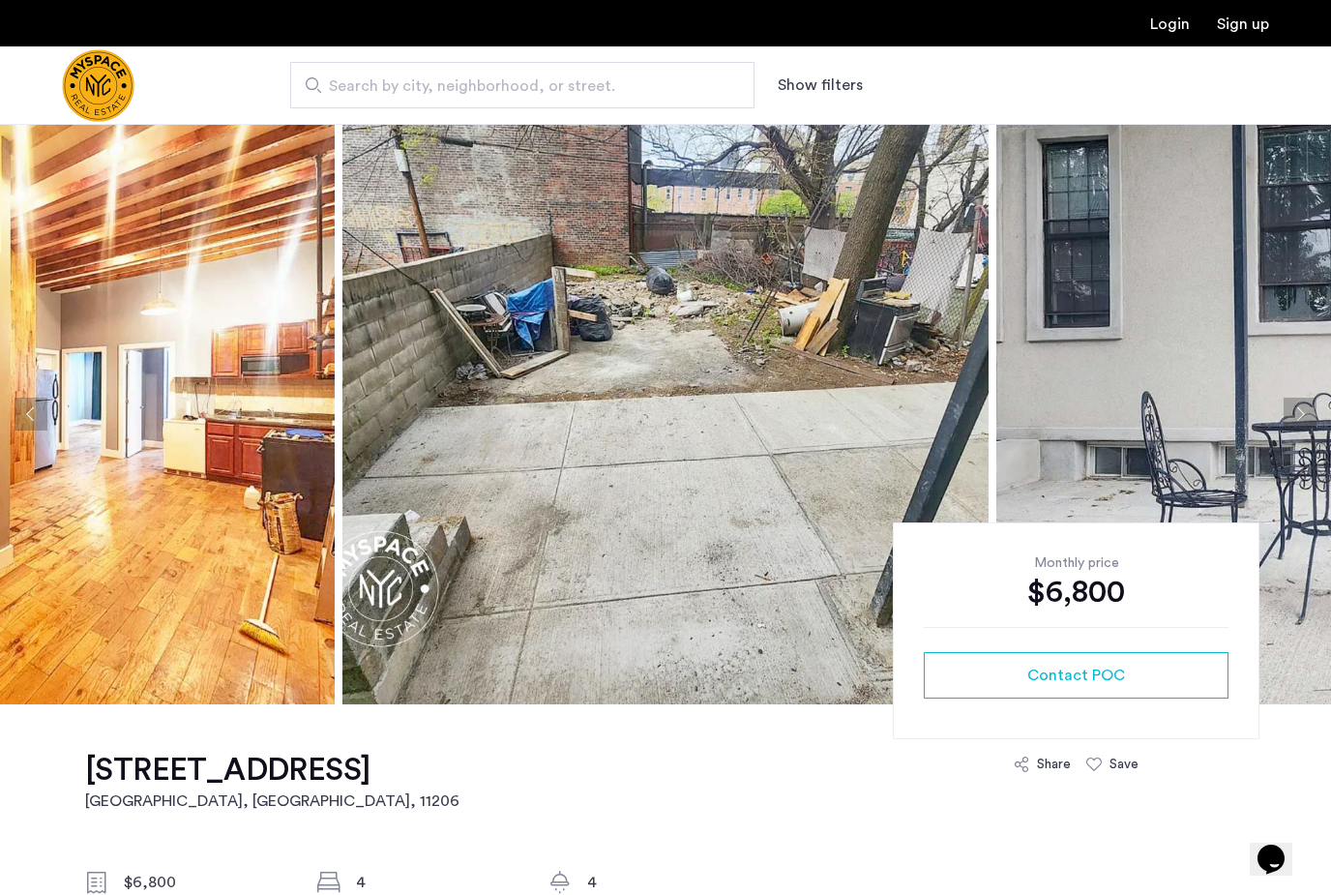
click at [1296, 430] on img at bounding box center [1319, 414] width 646 height 580
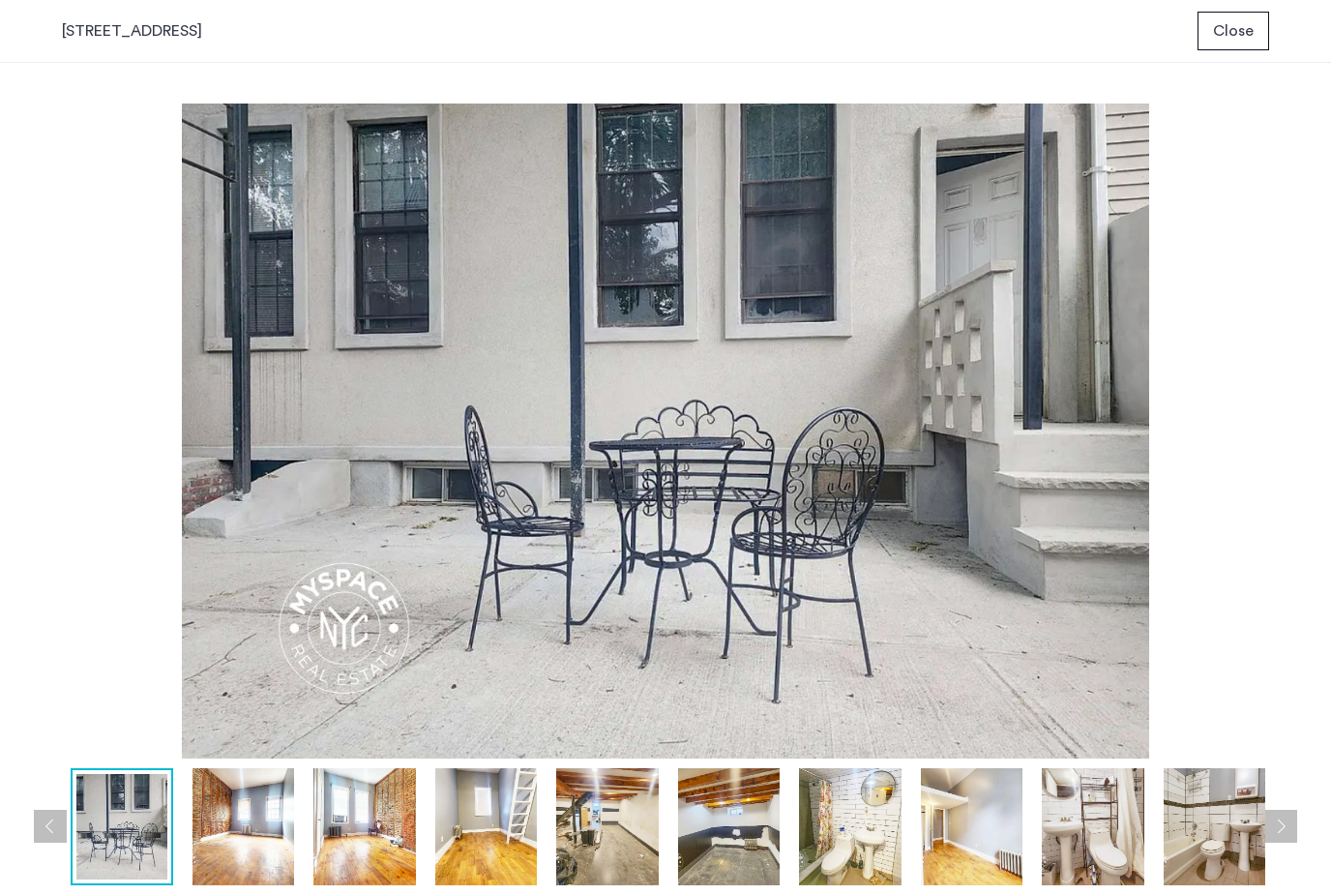
click at [1260, 23] on button "Close" at bounding box center [1234, 31] width 72 height 39
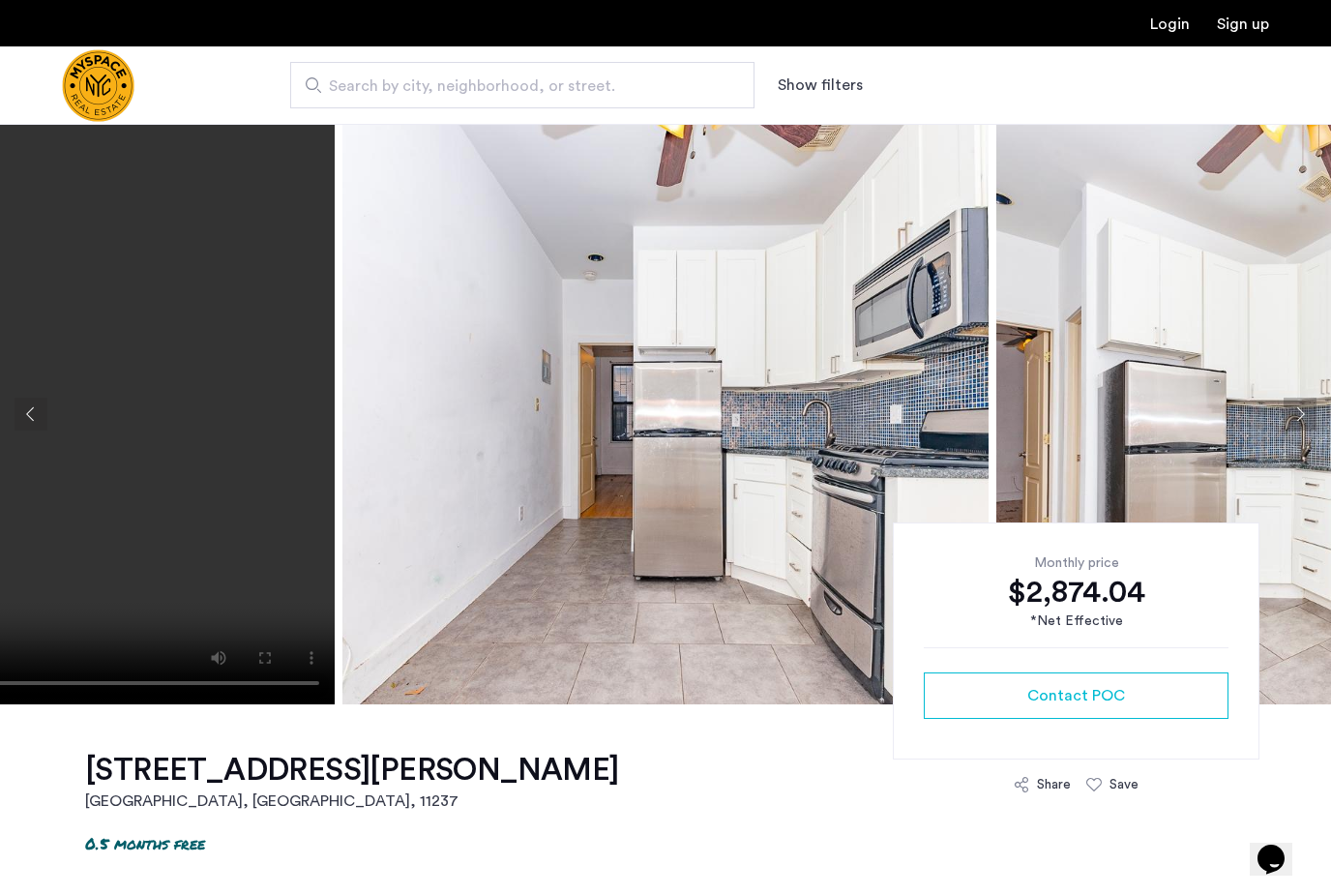
click at [1314, 418] on button "Next apartment" at bounding box center [1300, 414] width 33 height 33
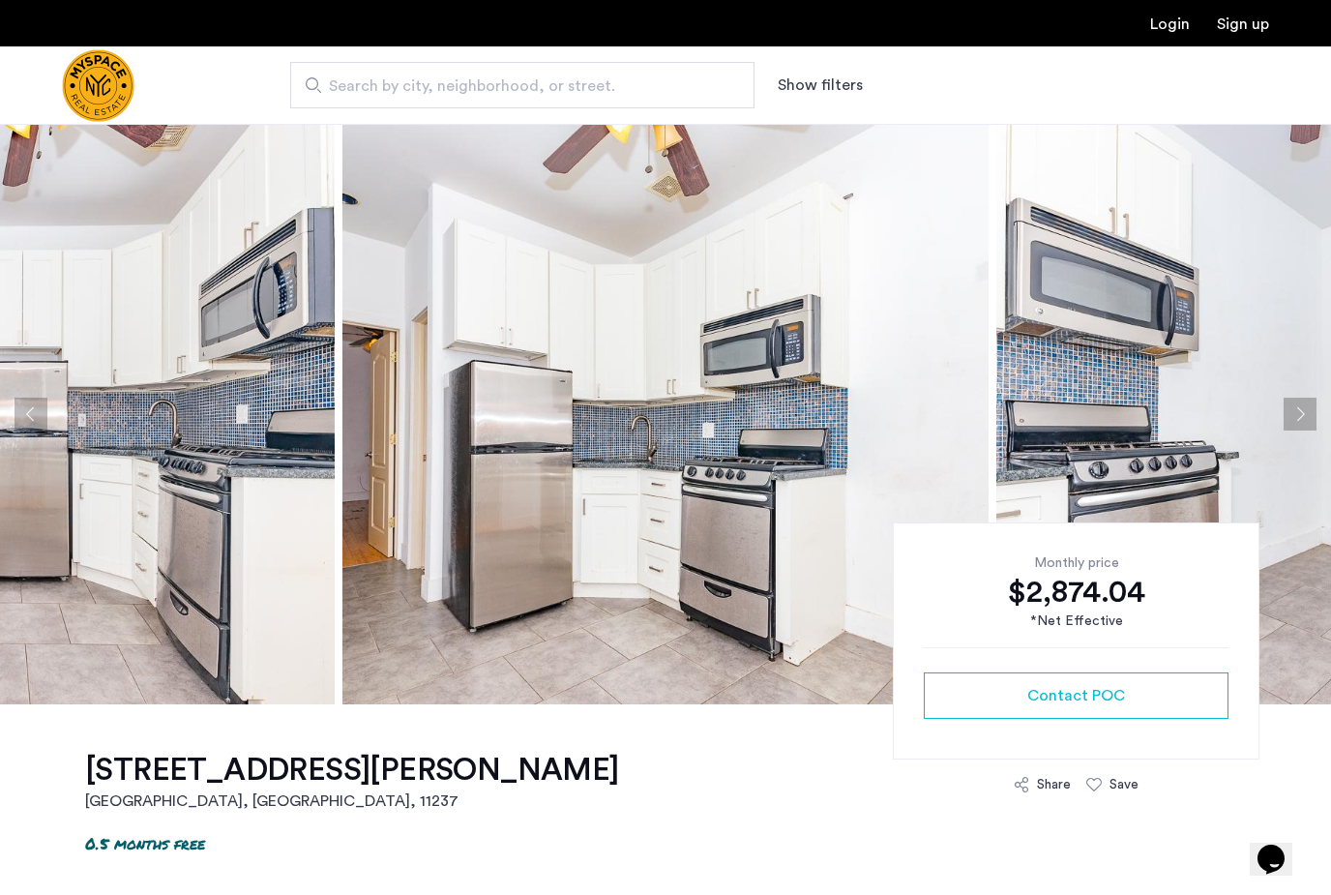
click at [1304, 421] on button "Next apartment" at bounding box center [1300, 414] width 33 height 33
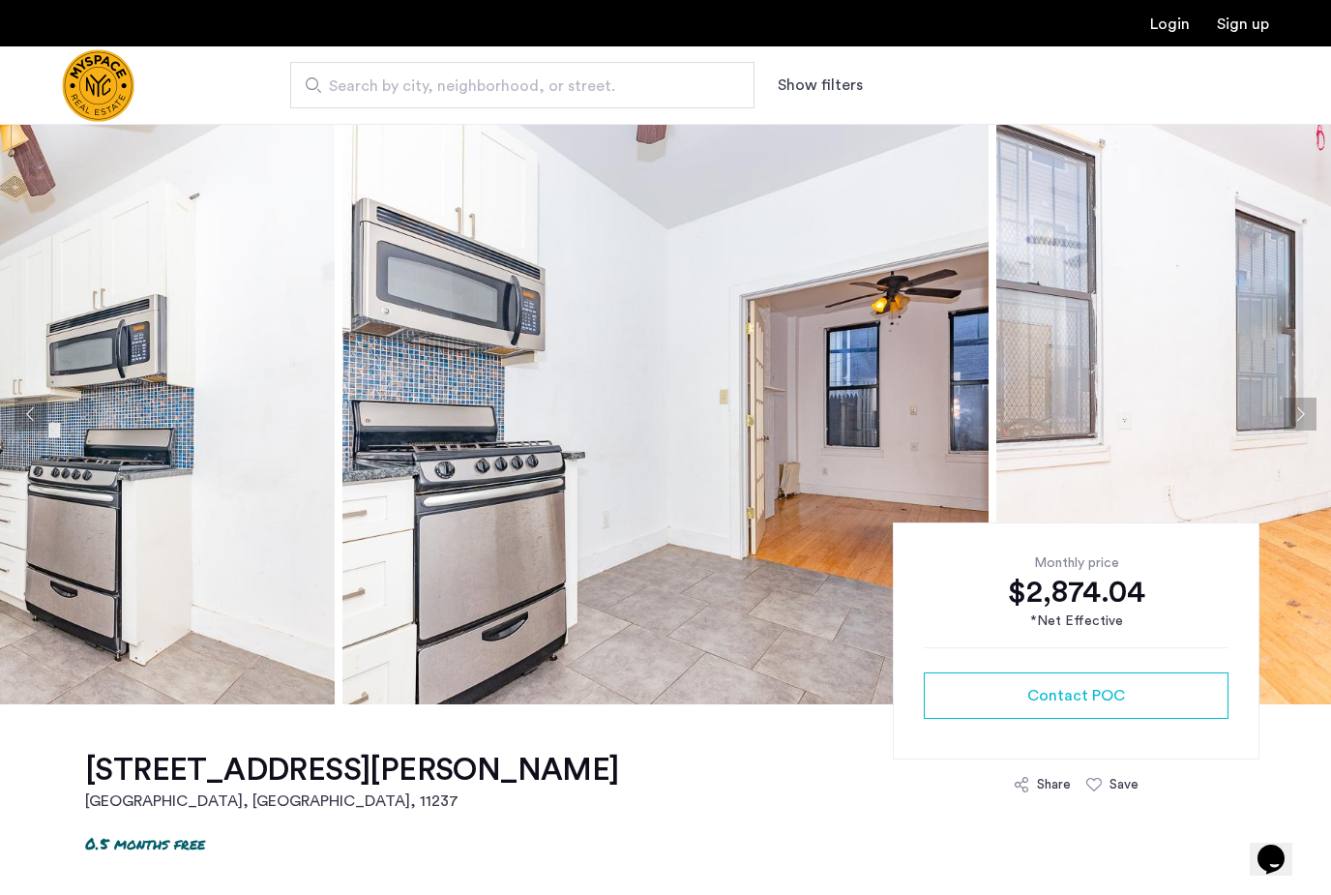
click at [1295, 429] on button "Next apartment" at bounding box center [1300, 414] width 33 height 33
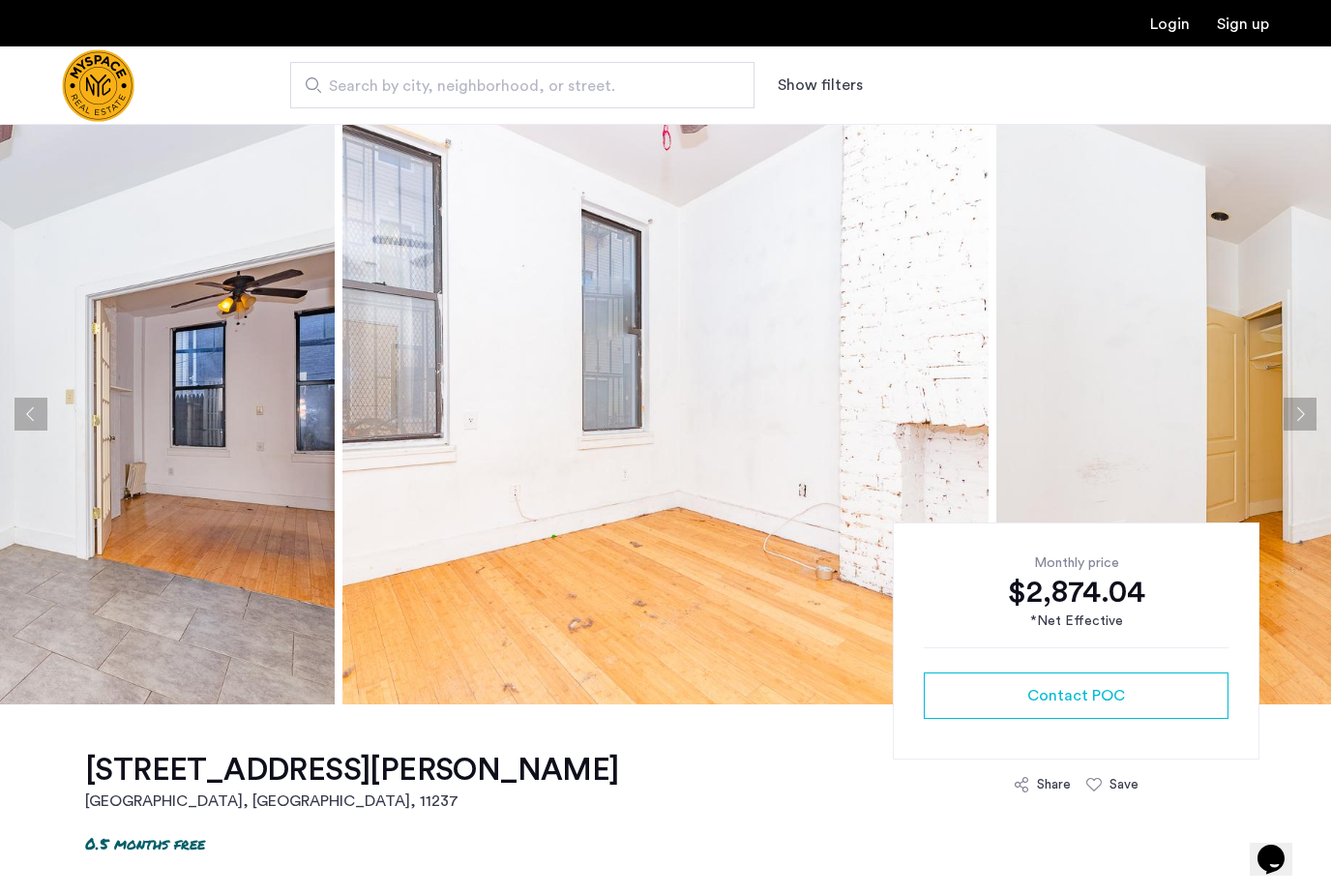
click at [1289, 436] on img at bounding box center [1319, 414] width 646 height 580
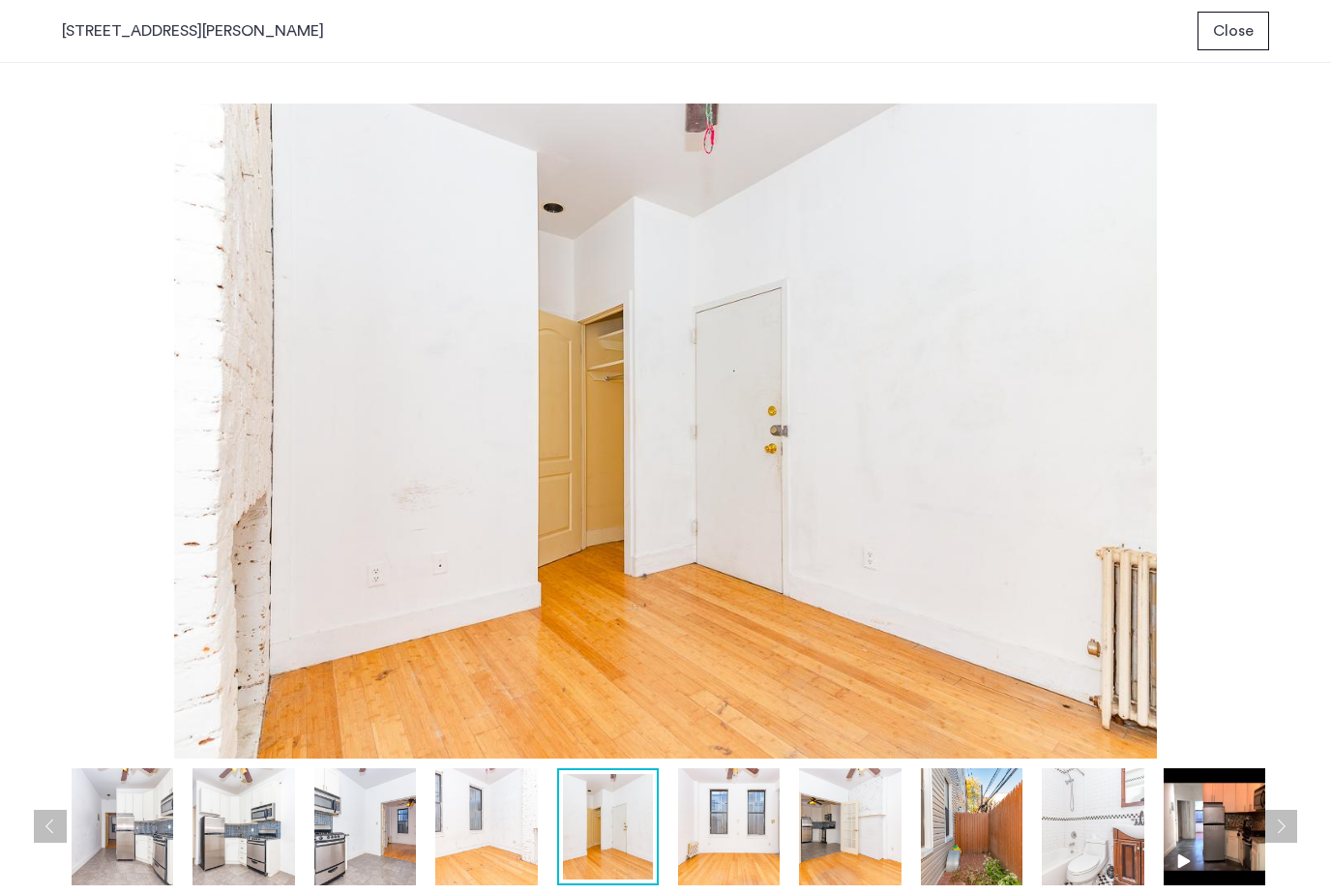
click at [748, 831] on img at bounding box center [729, 826] width 102 height 117
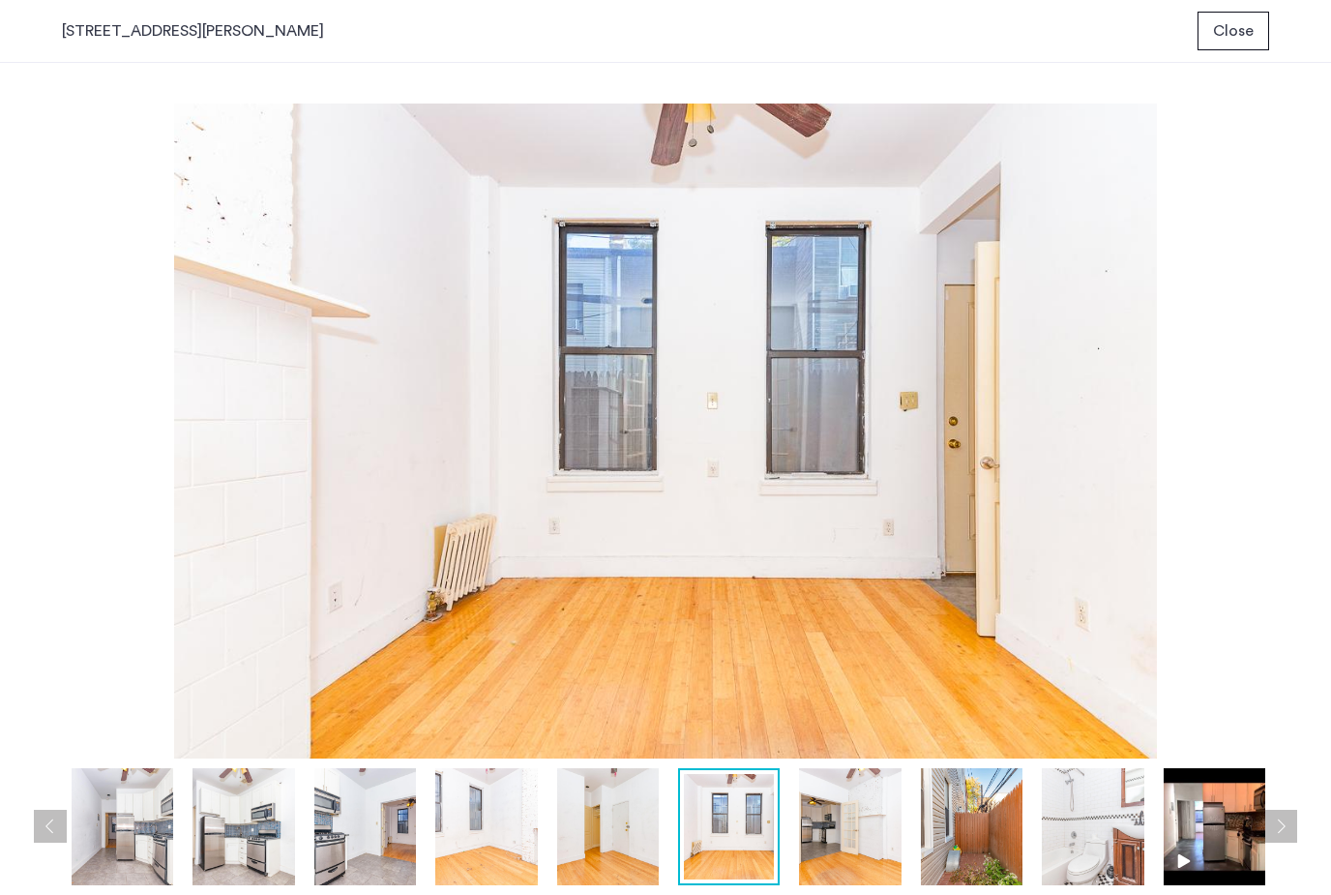
click at [861, 845] on img at bounding box center [850, 826] width 102 height 117
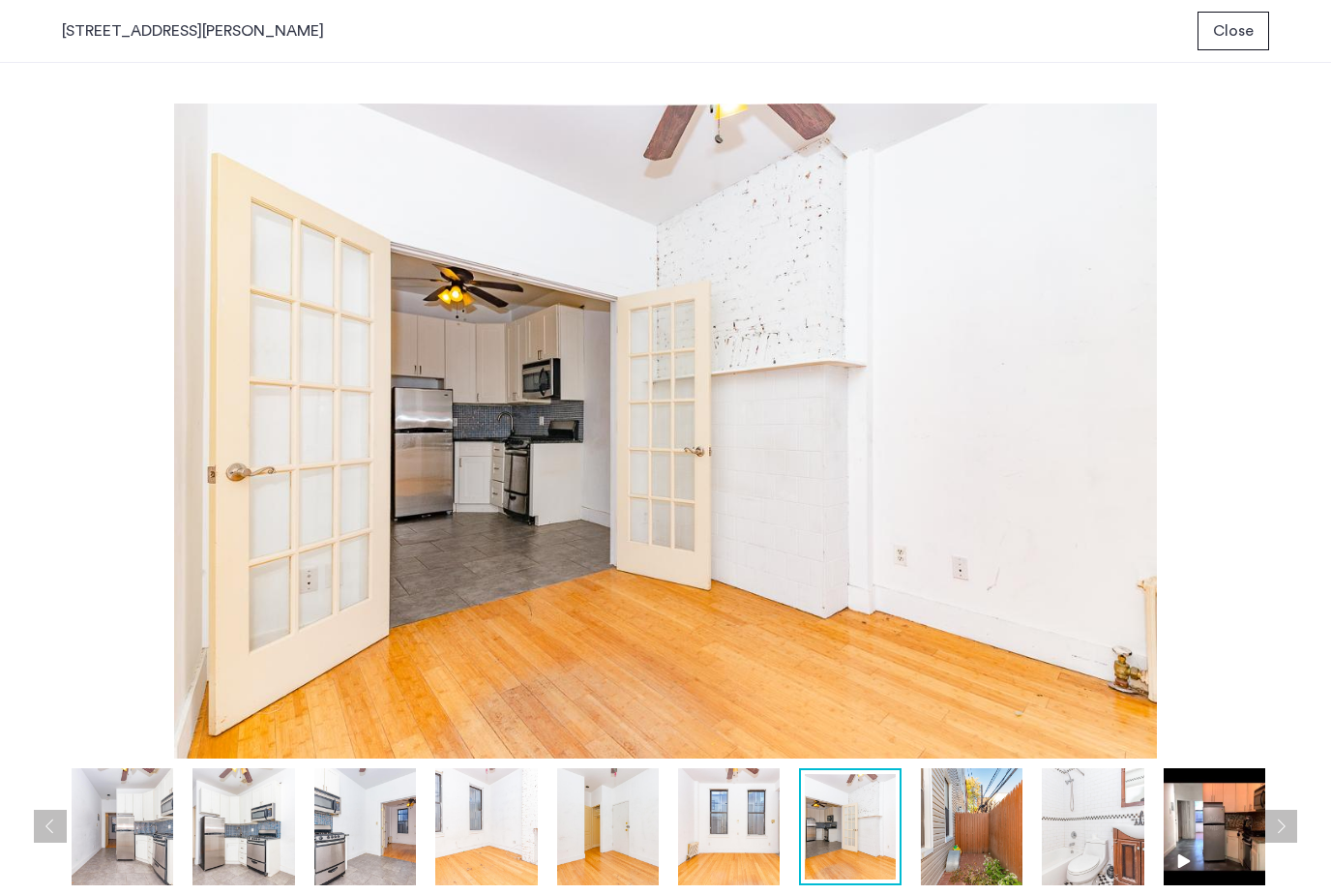
click at [973, 837] on img at bounding box center [972, 826] width 102 height 117
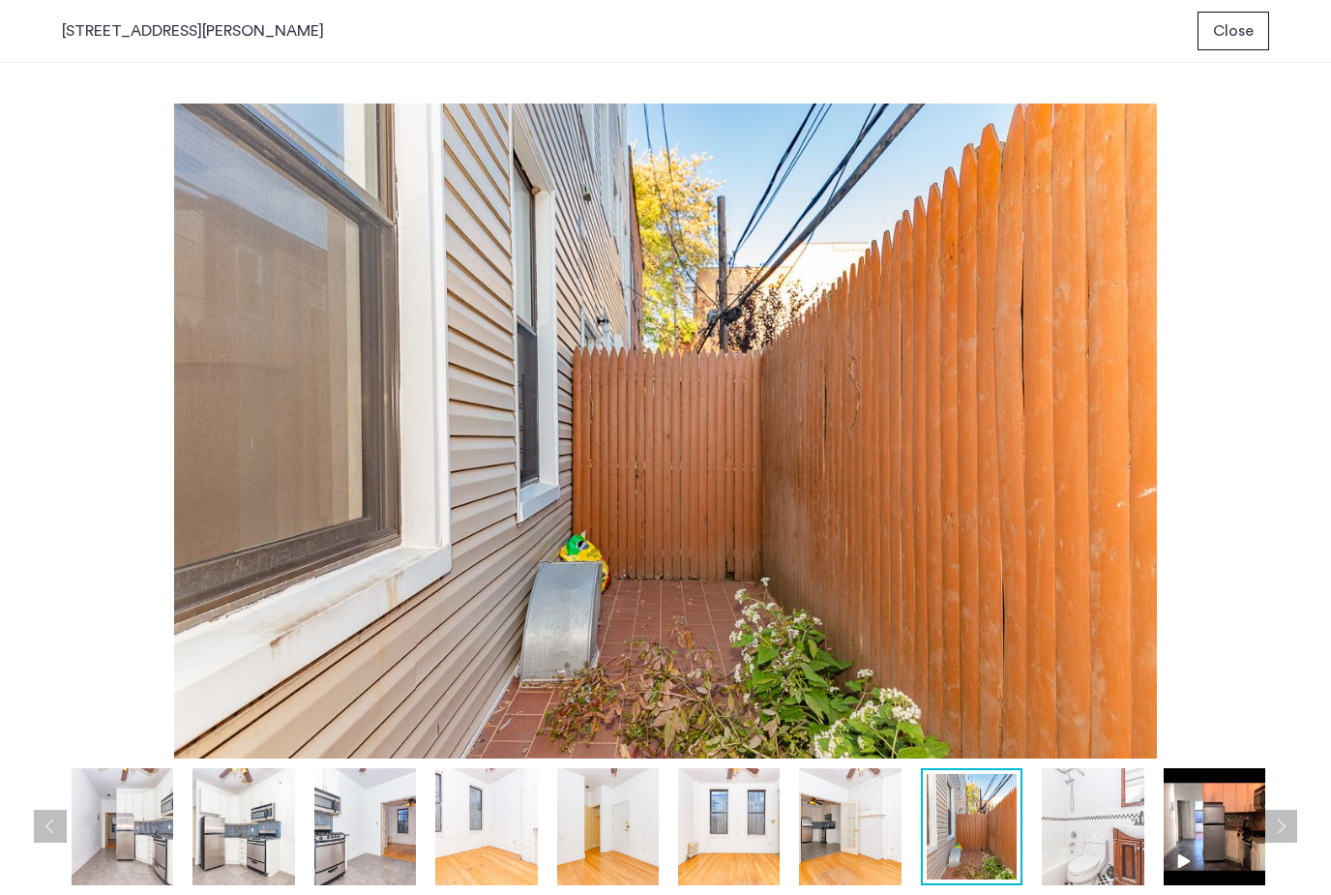
click at [1052, 853] on img at bounding box center [1093, 826] width 102 height 117
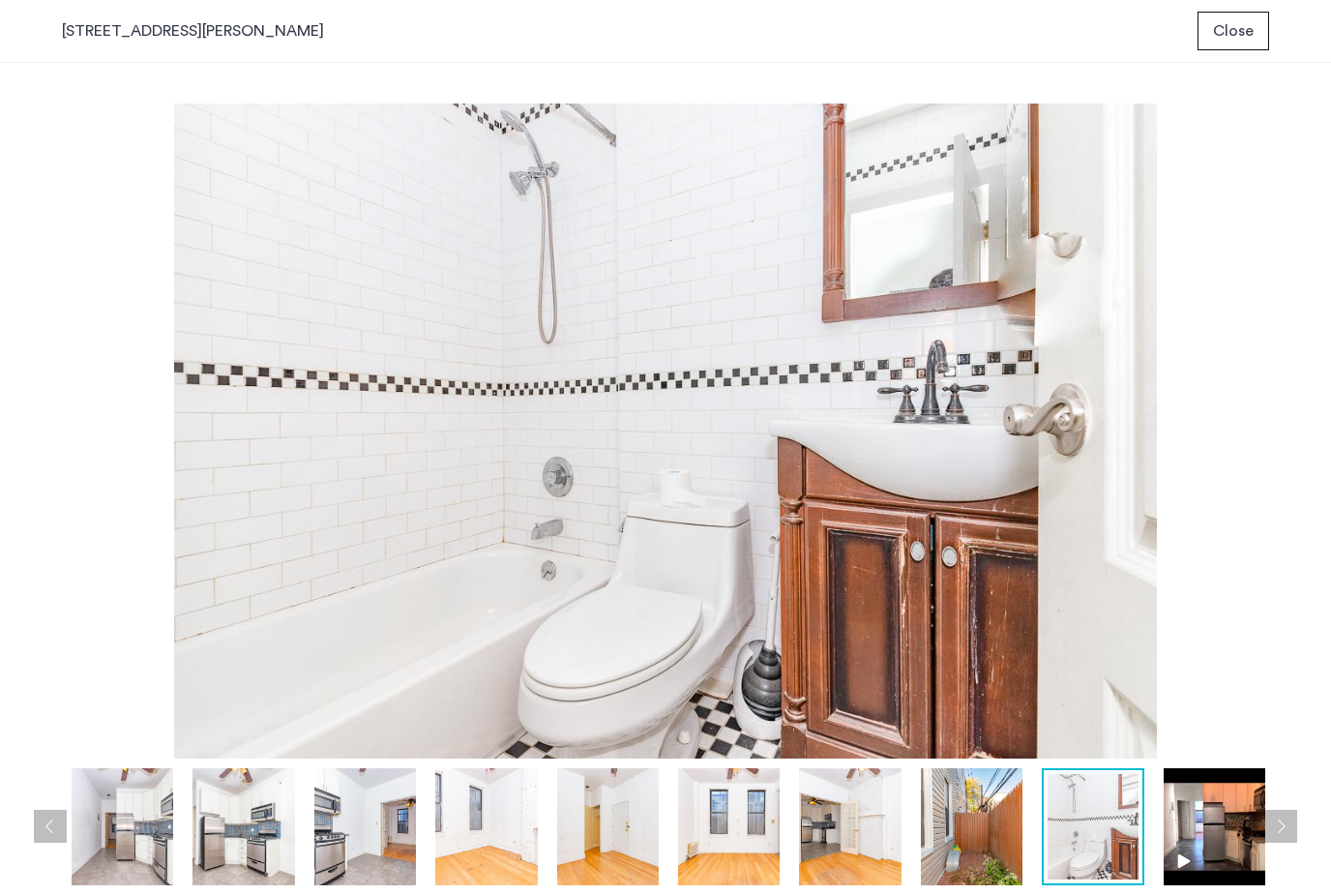
click at [1105, 842] on img at bounding box center [1093, 826] width 90 height 105
click at [1200, 835] on img at bounding box center [1215, 826] width 102 height 117
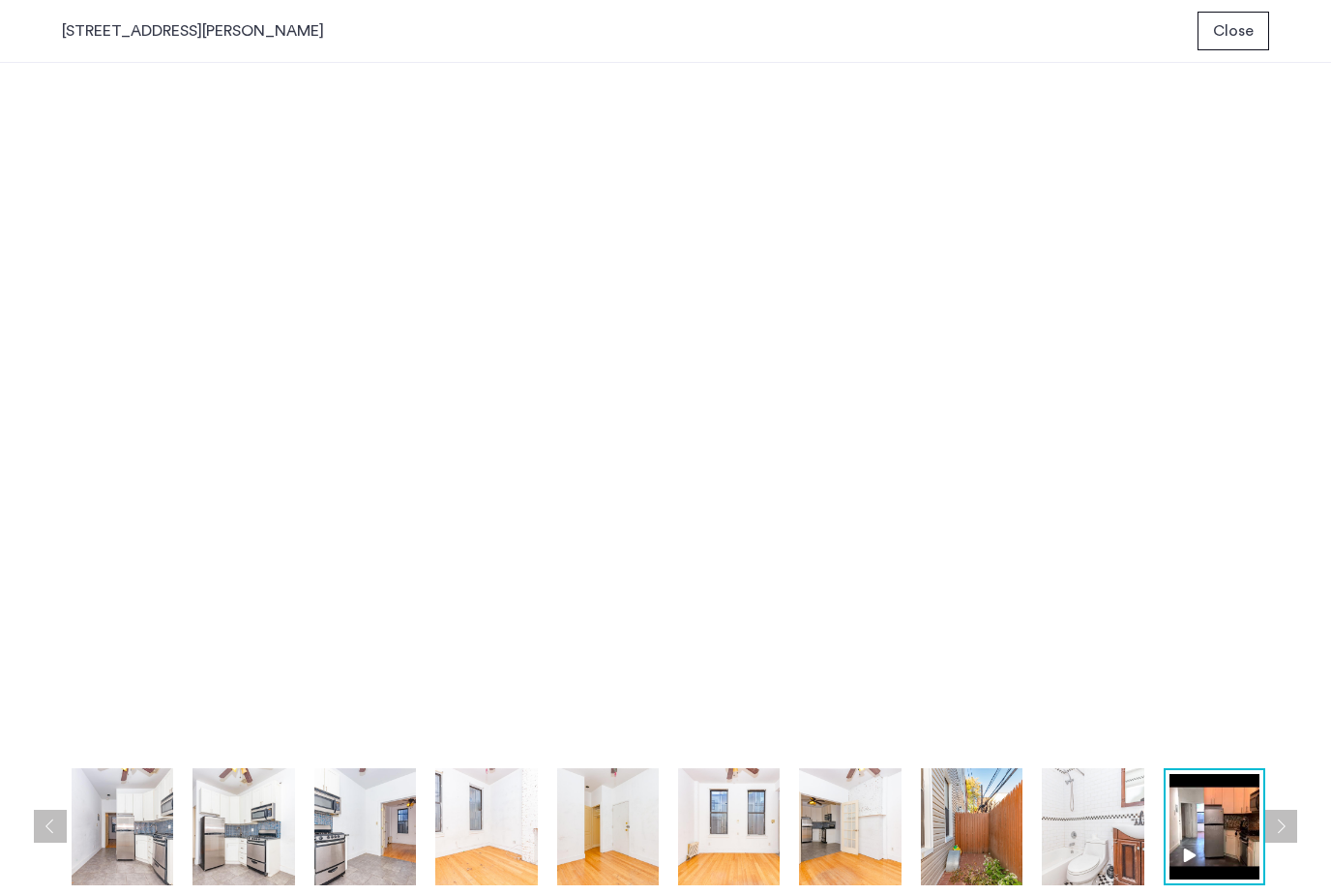
click at [1257, 38] on button "Close" at bounding box center [1234, 31] width 72 height 39
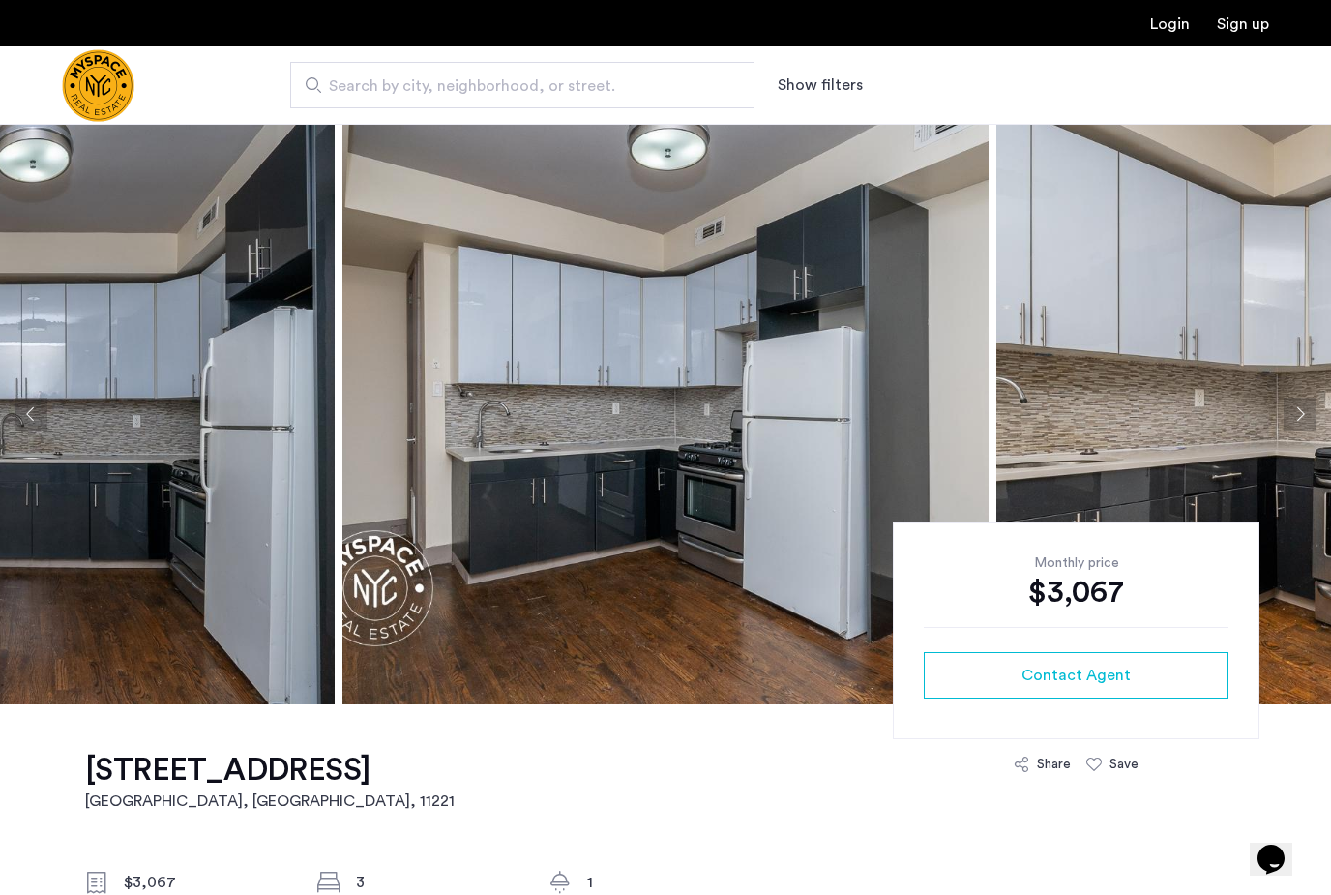
click at [1305, 411] on button "Next apartment" at bounding box center [1300, 414] width 33 height 33
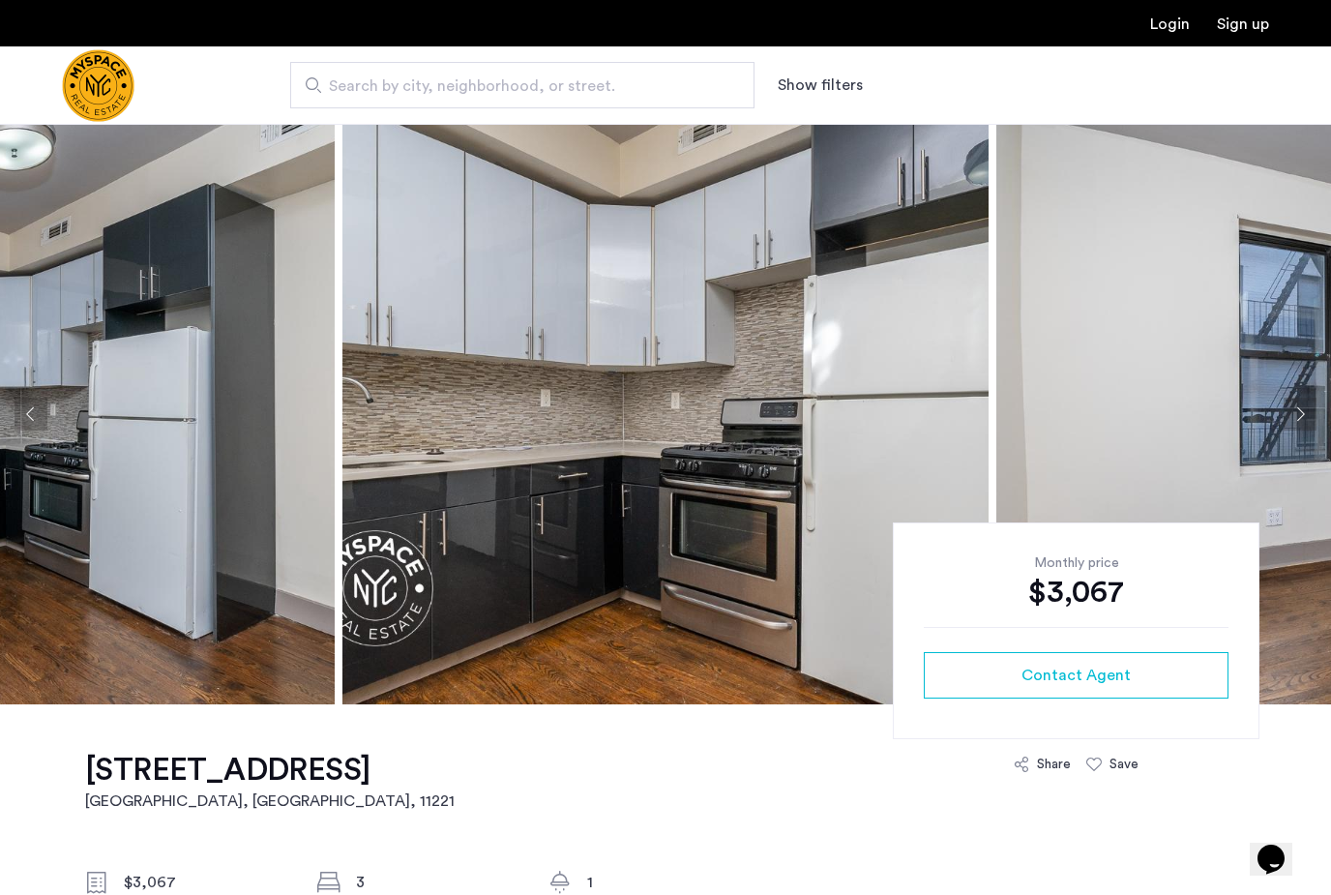
click at [1299, 410] on button "Next apartment" at bounding box center [1300, 414] width 33 height 33
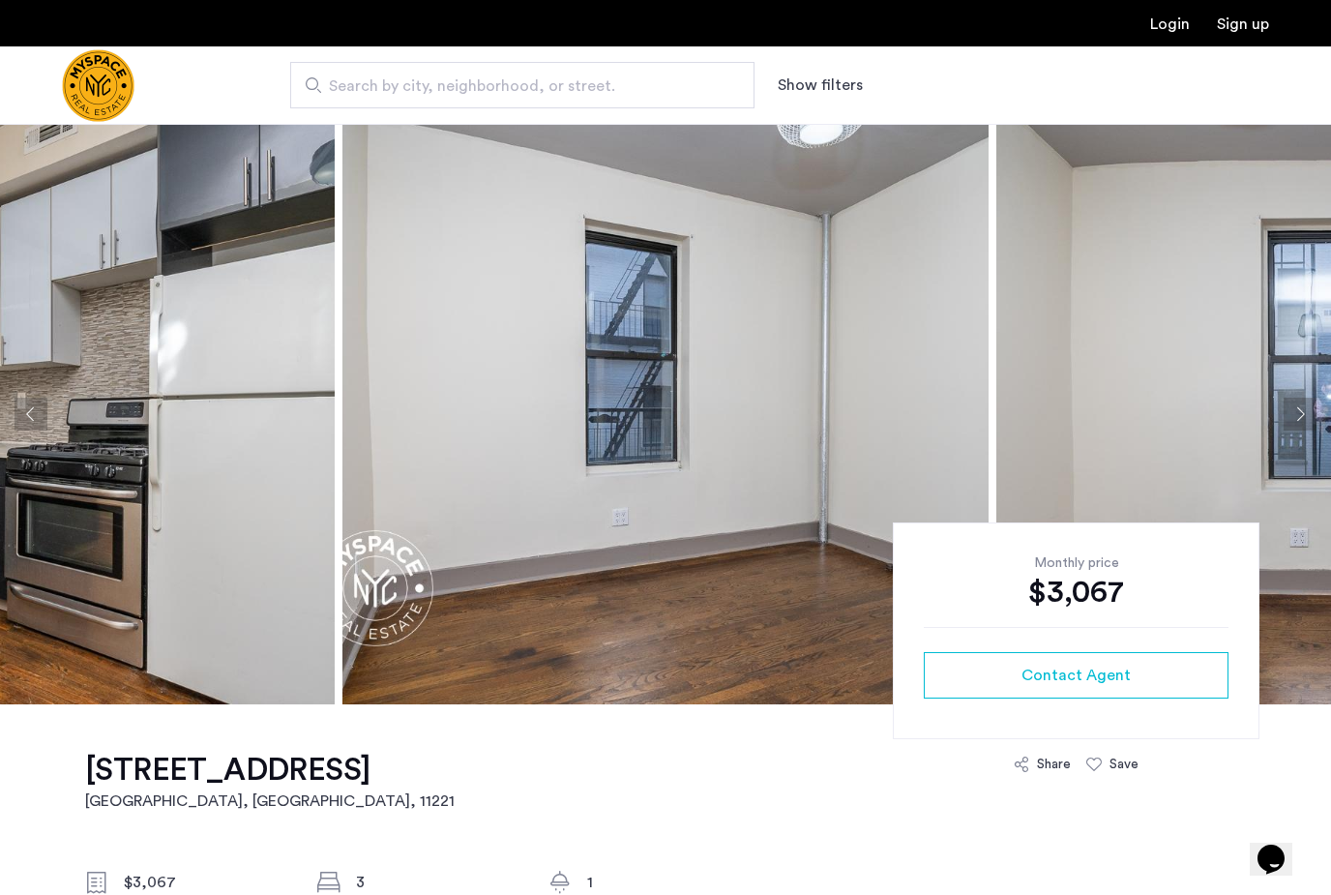
click at [1302, 412] on button "Next apartment" at bounding box center [1300, 414] width 33 height 33
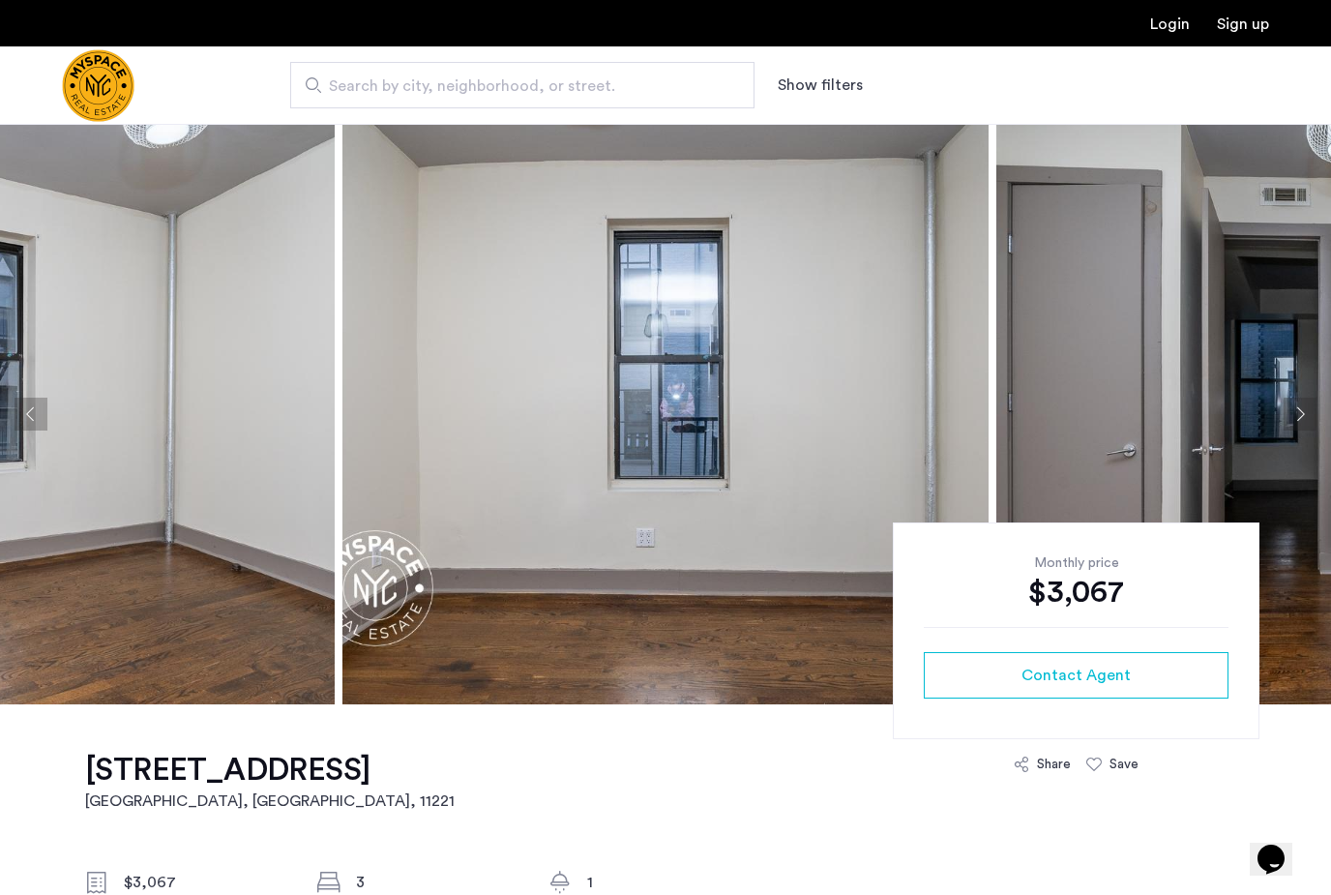
click at [1311, 423] on button "Next apartment" at bounding box center [1300, 414] width 33 height 33
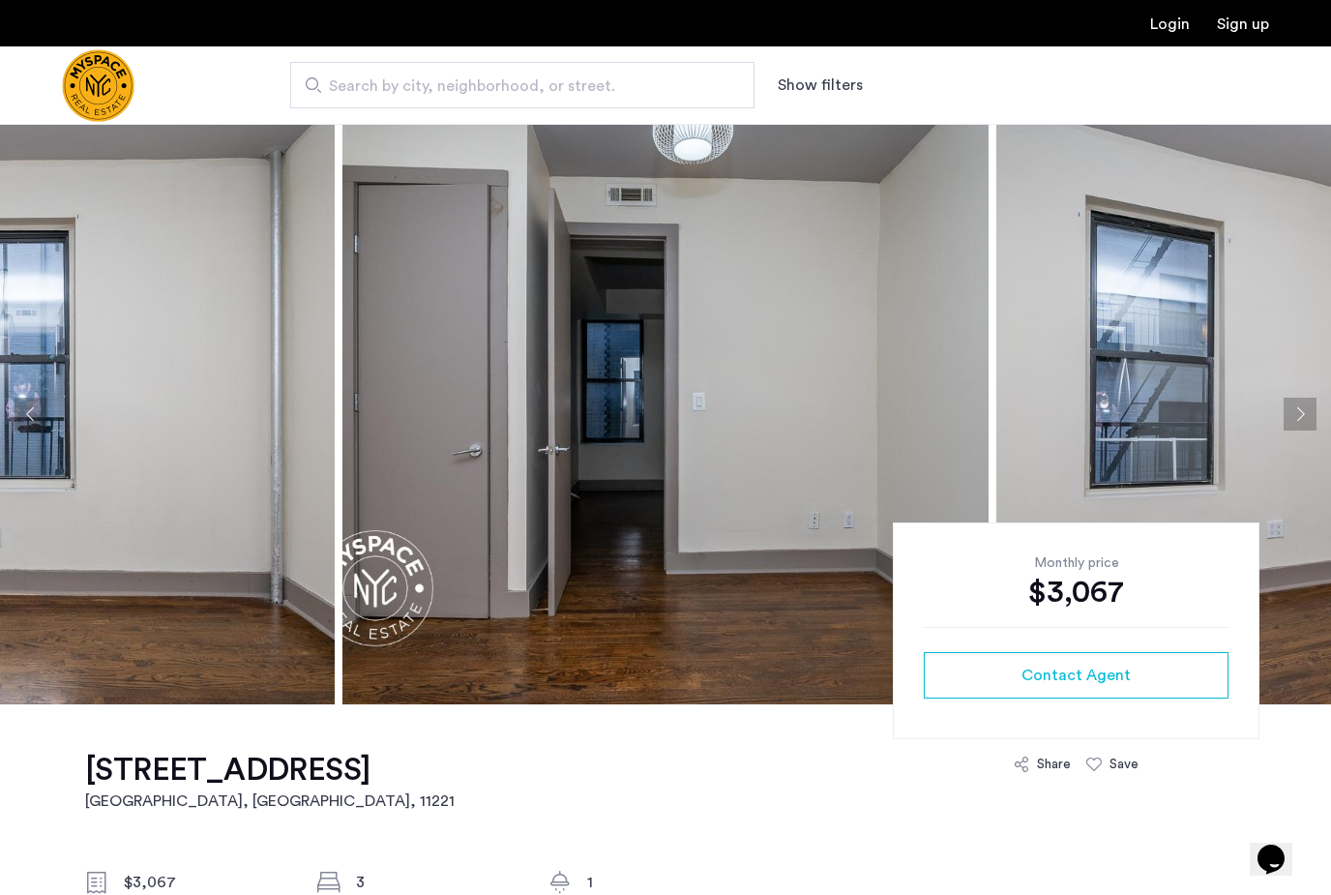
click at [1302, 415] on button "Next apartment" at bounding box center [1300, 414] width 33 height 33
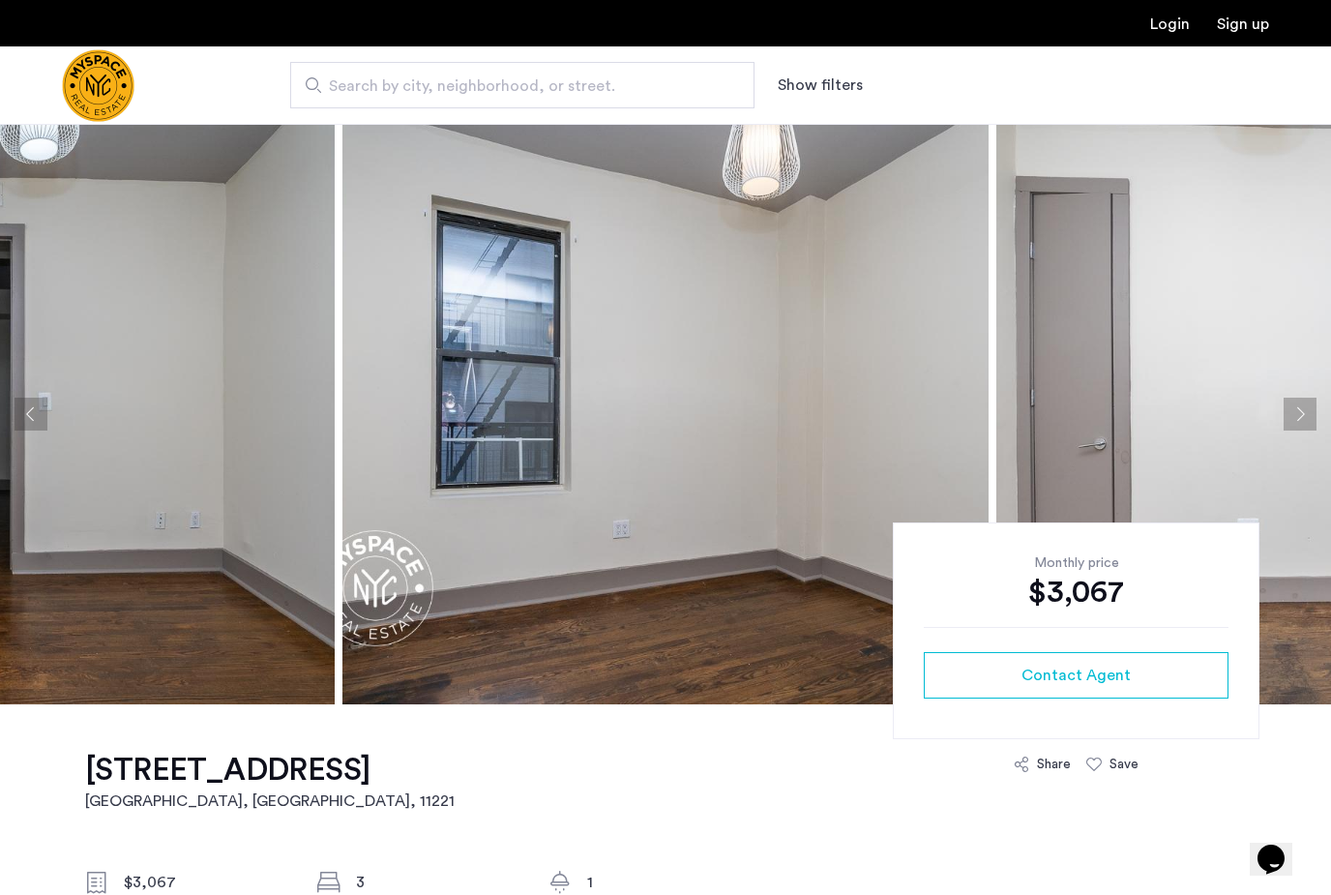
click at [1289, 422] on button "Next apartment" at bounding box center [1300, 414] width 33 height 33
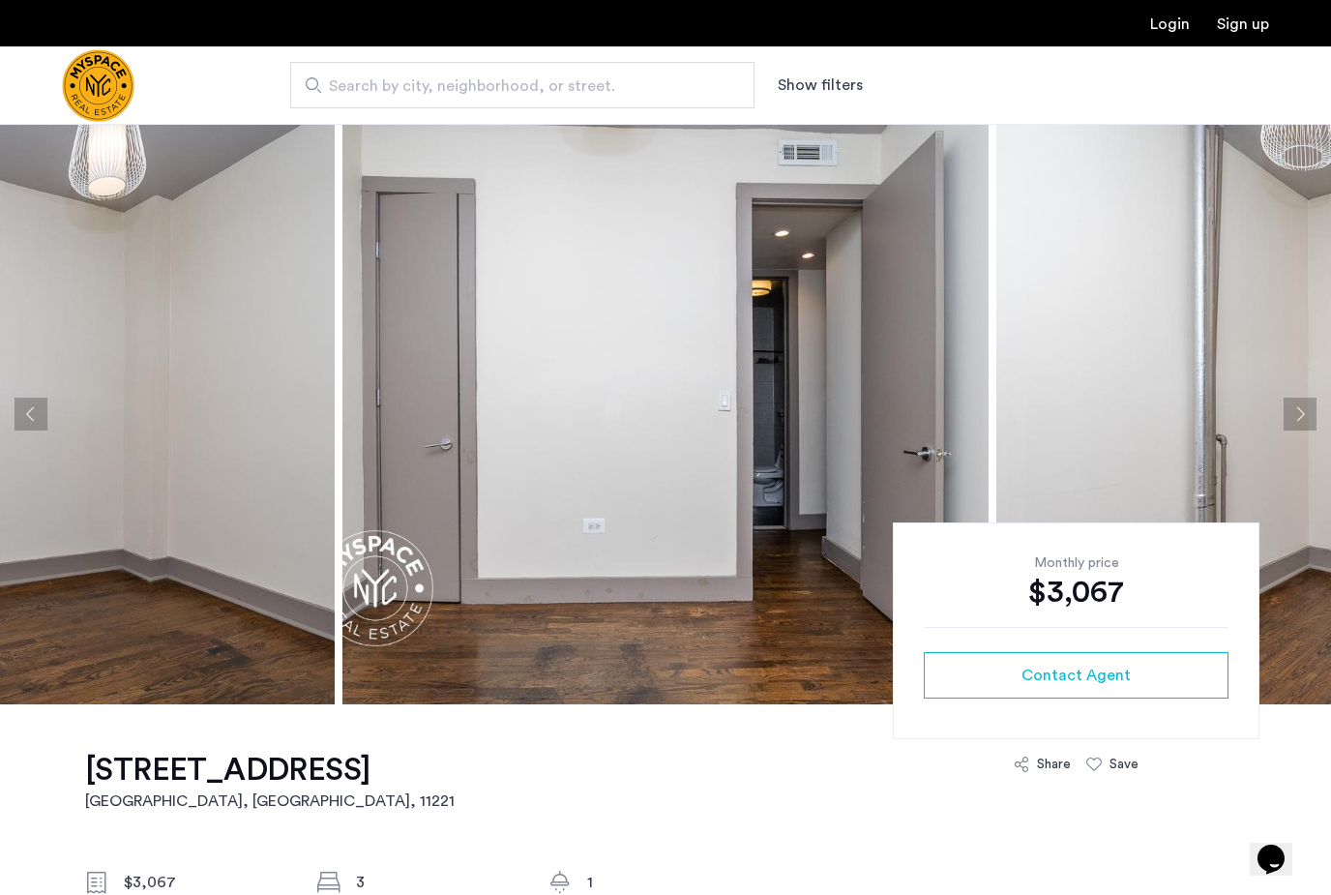
click at [1296, 433] on img at bounding box center [1319, 414] width 646 height 580
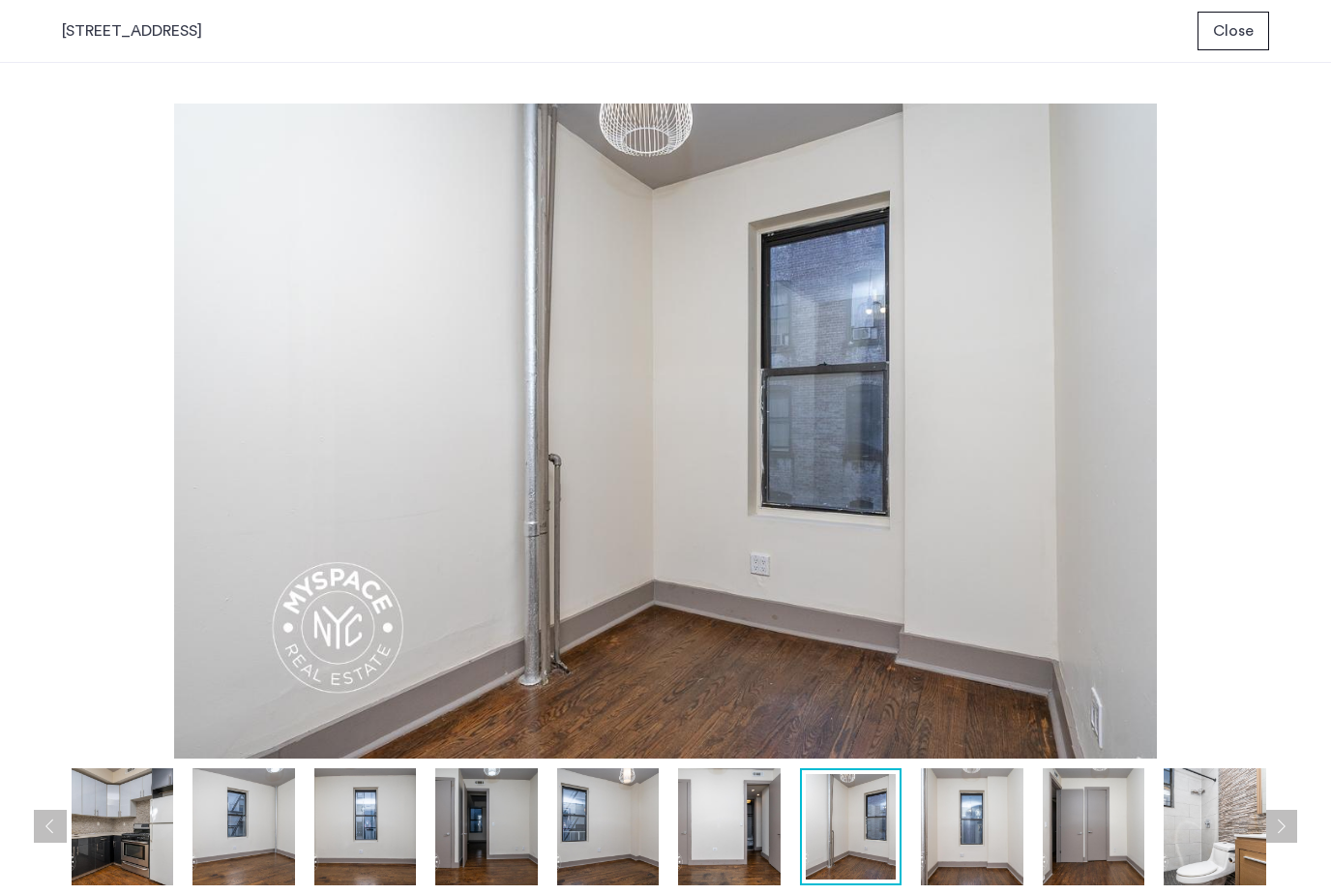
click at [1225, 42] on span "Close" at bounding box center [1233, 30] width 41 height 23
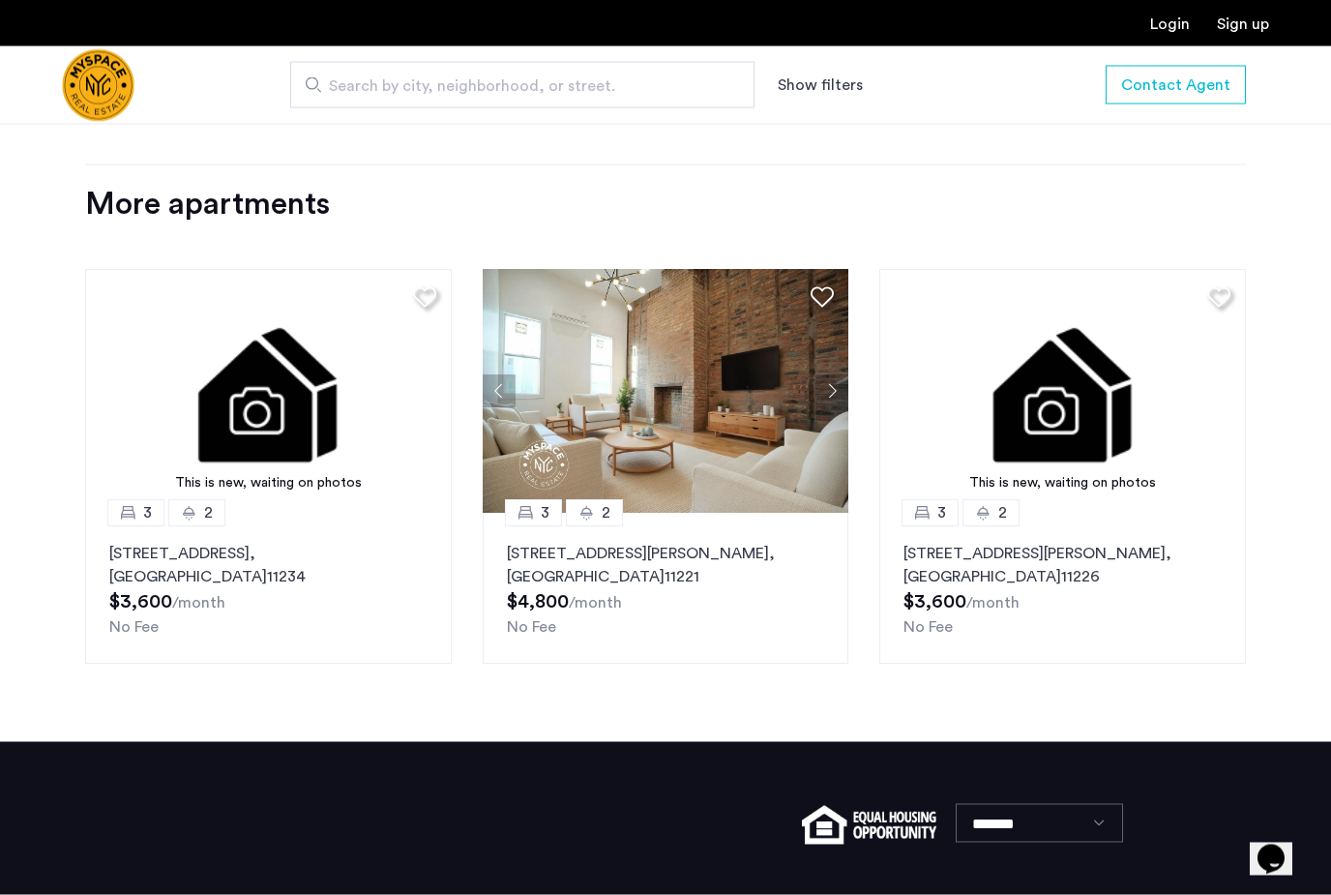
scroll to position [2092, 0]
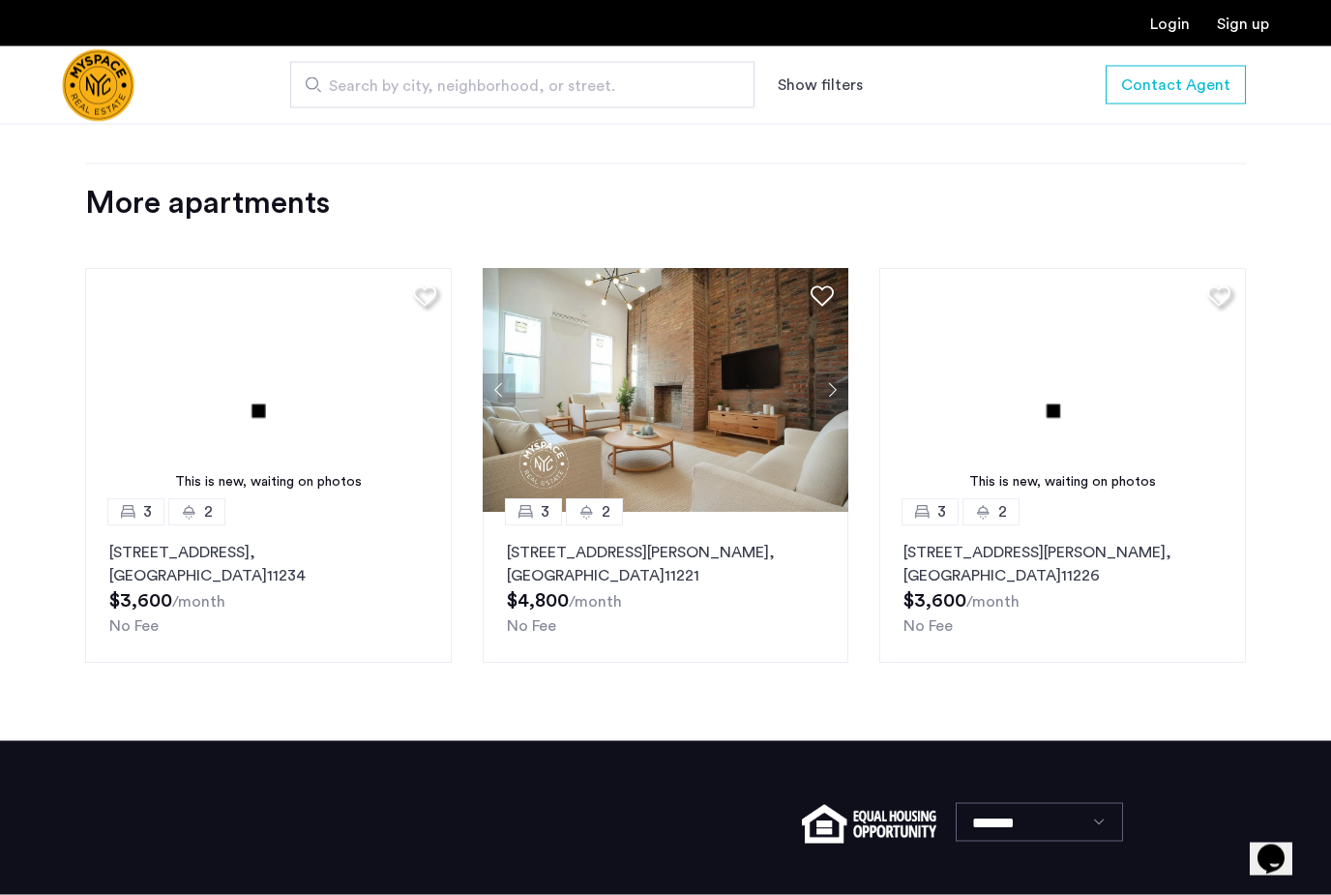
click at [838, 396] on button "Next apartment" at bounding box center [831, 390] width 33 height 33
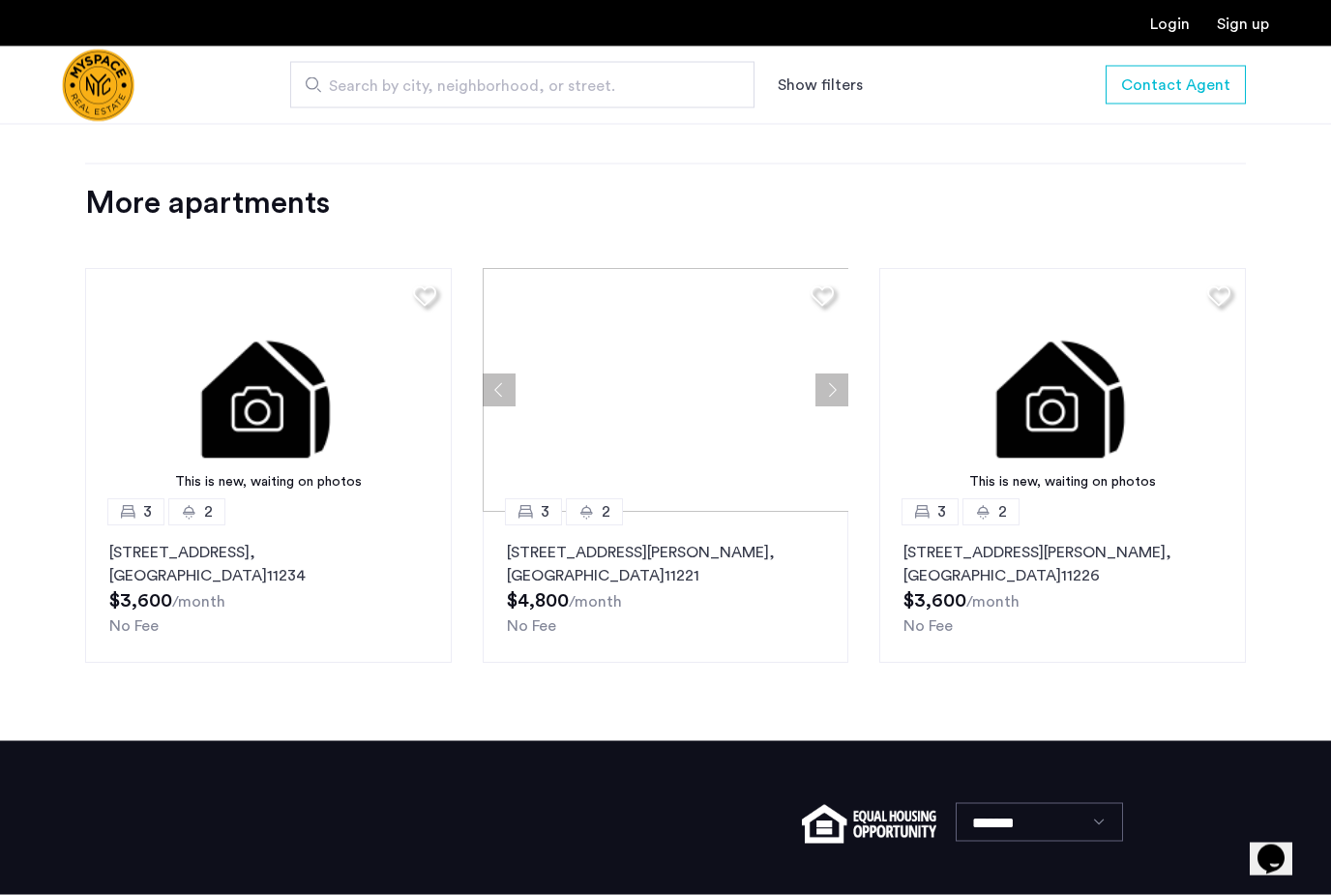
scroll to position [2093, 0]
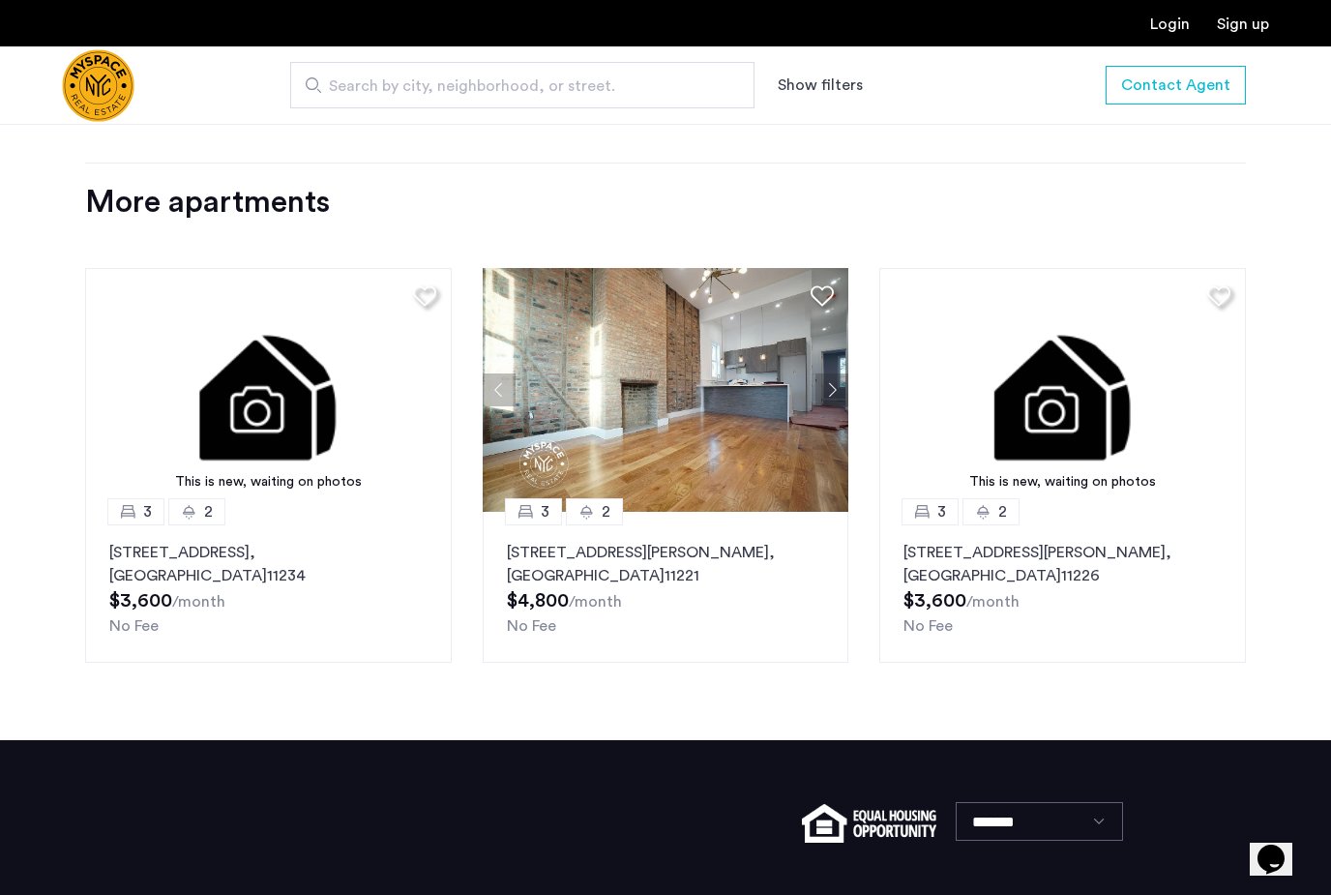
click at [739, 471] on img at bounding box center [666, 390] width 367 height 244
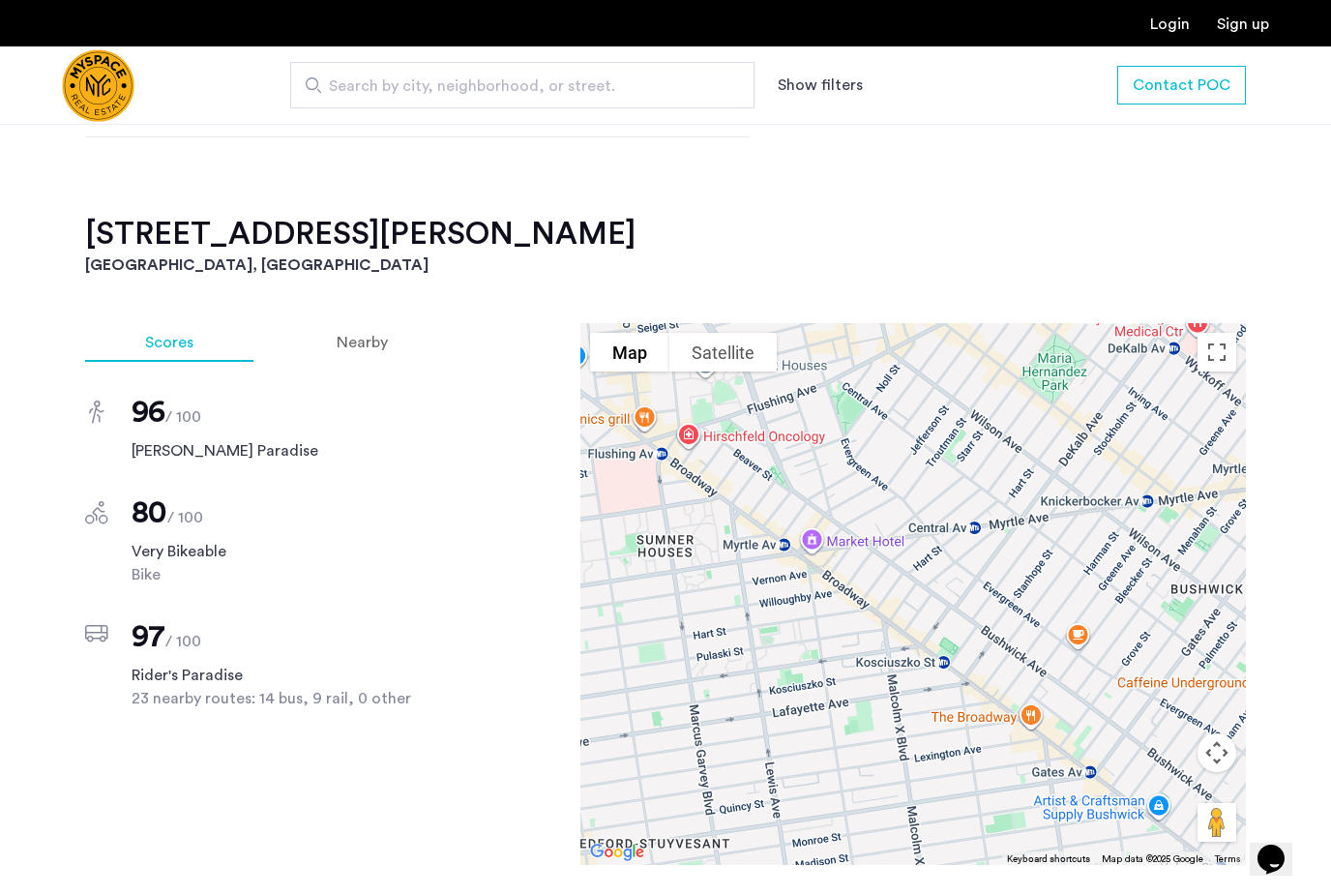
scroll to position [1247, 0]
click at [121, 237] on h2 "[STREET_ADDRESS][PERSON_NAME]" at bounding box center [665, 235] width 1161 height 39
click at [997, 621] on div at bounding box center [913, 594] width 666 height 542
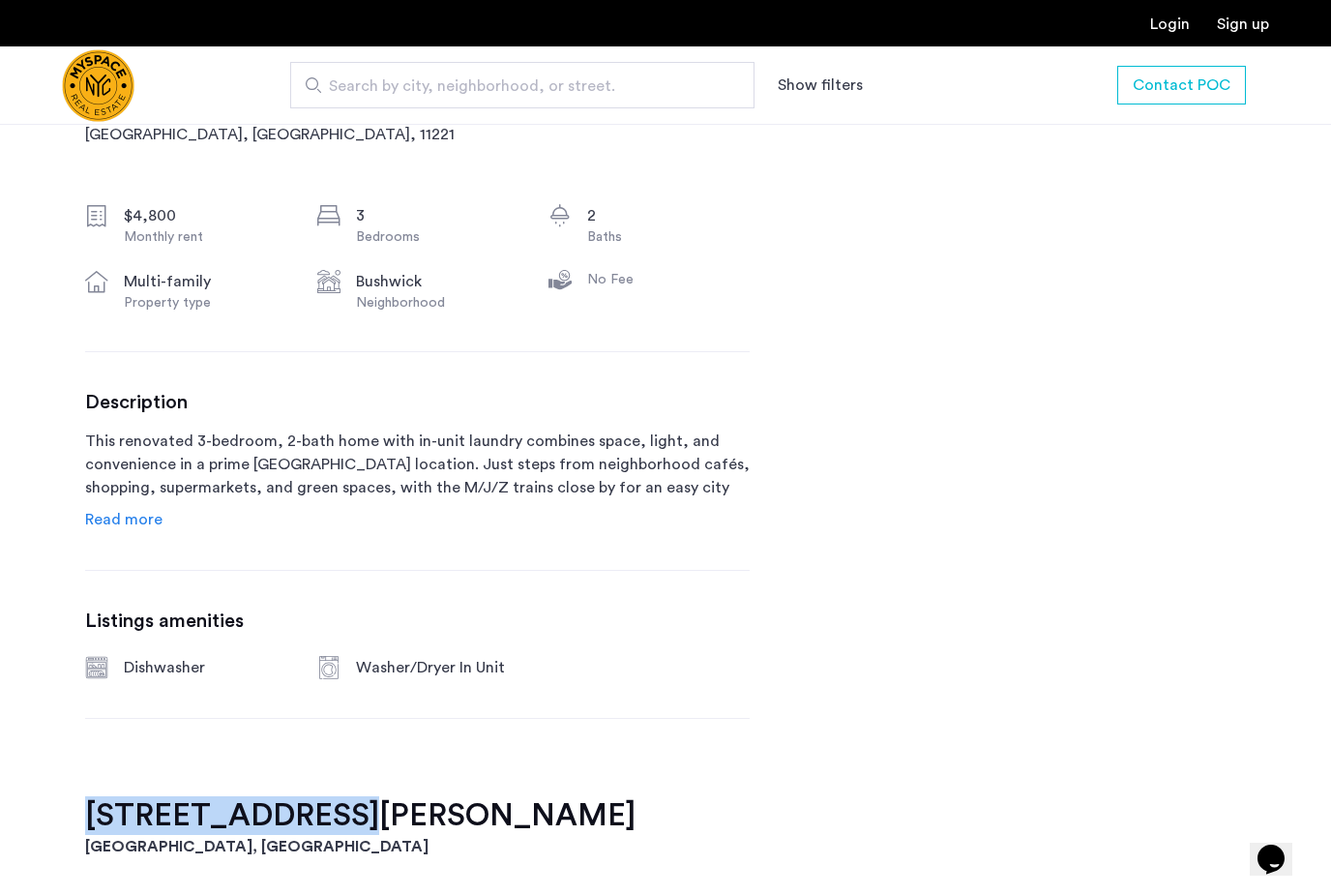
scroll to position [0, 0]
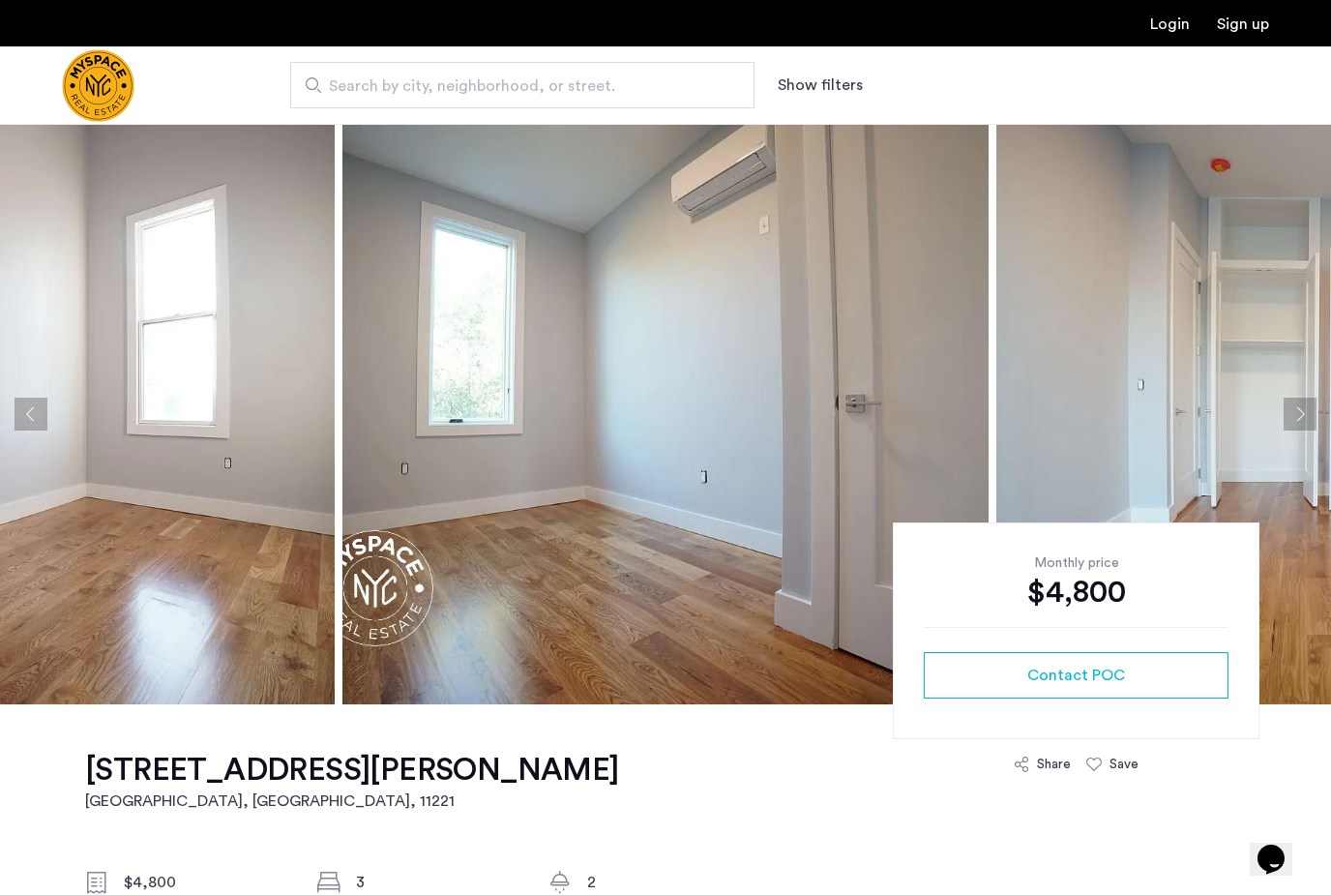
click at [1302, 411] on button "Next apartment" at bounding box center [1300, 414] width 33 height 33
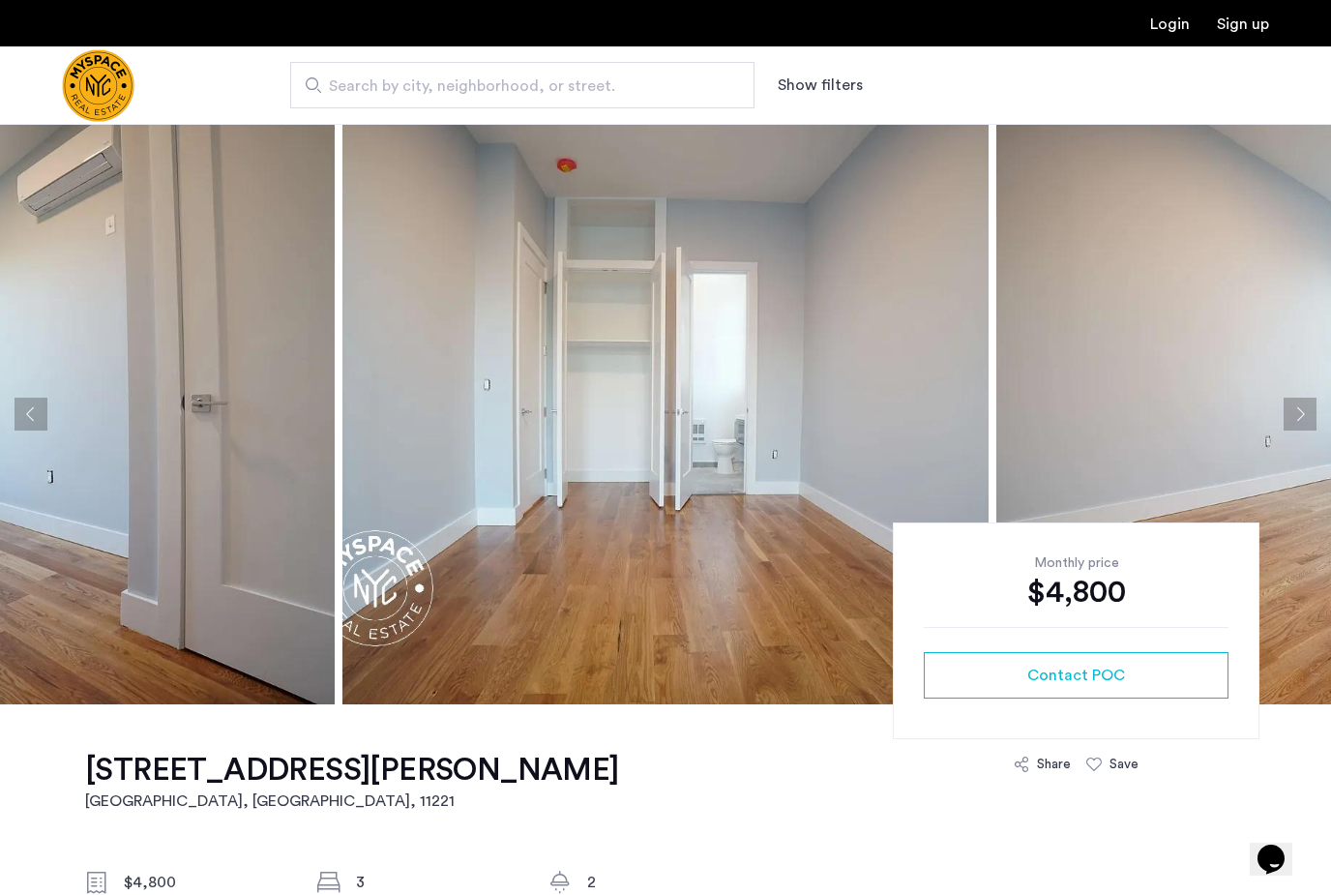
click at [1287, 419] on button "Next apartment" at bounding box center [1300, 414] width 33 height 33
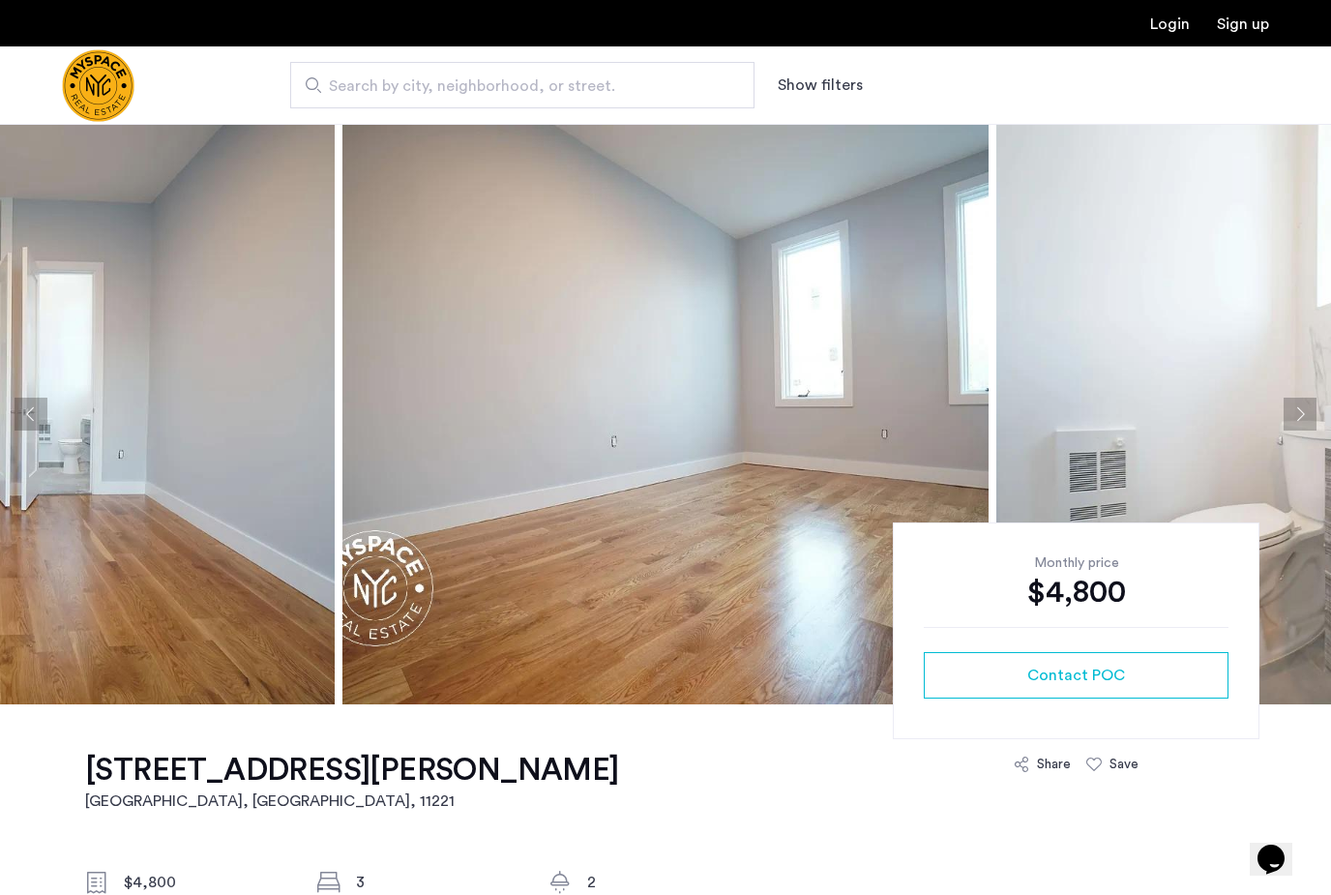
click at [1286, 418] on button "Next apartment" at bounding box center [1300, 414] width 33 height 33
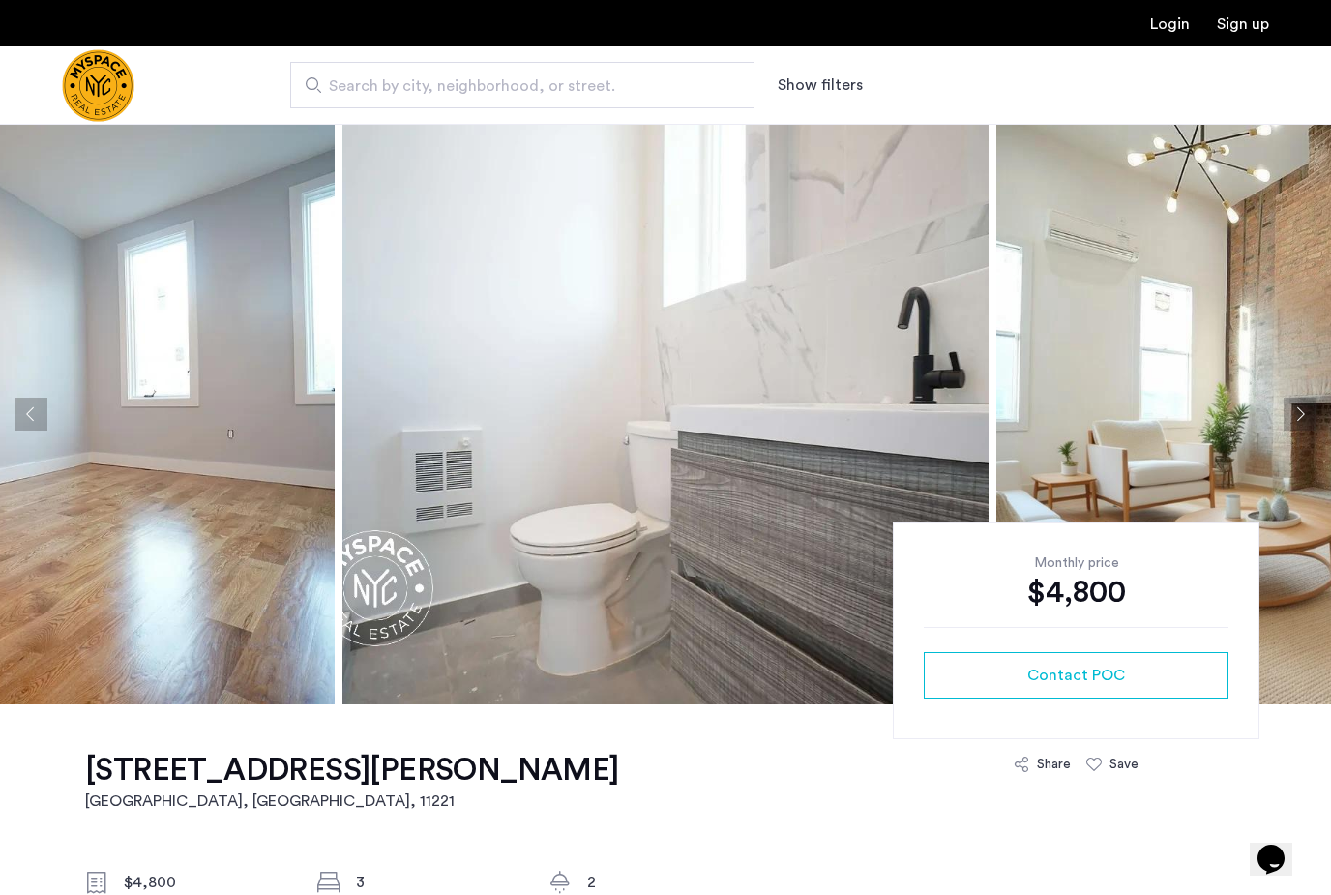
click at [1300, 427] on button "Next apartment" at bounding box center [1300, 414] width 33 height 33
